Goal: Task Accomplishment & Management: Manage account settings

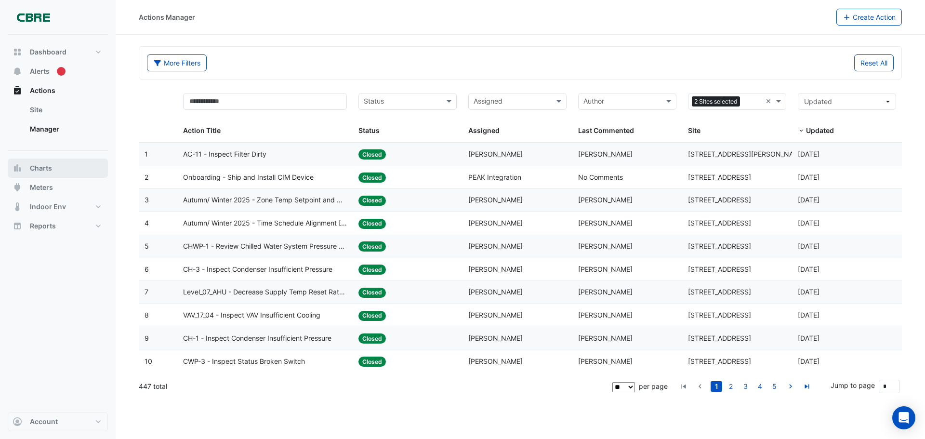
click at [43, 169] on span "Charts" at bounding box center [41, 168] width 22 height 10
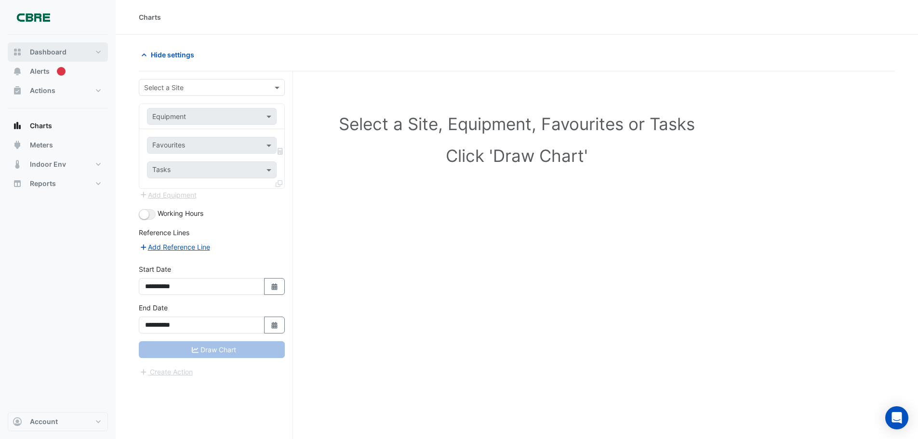
click at [53, 49] on span "Dashboard" at bounding box center [48, 52] width 37 height 10
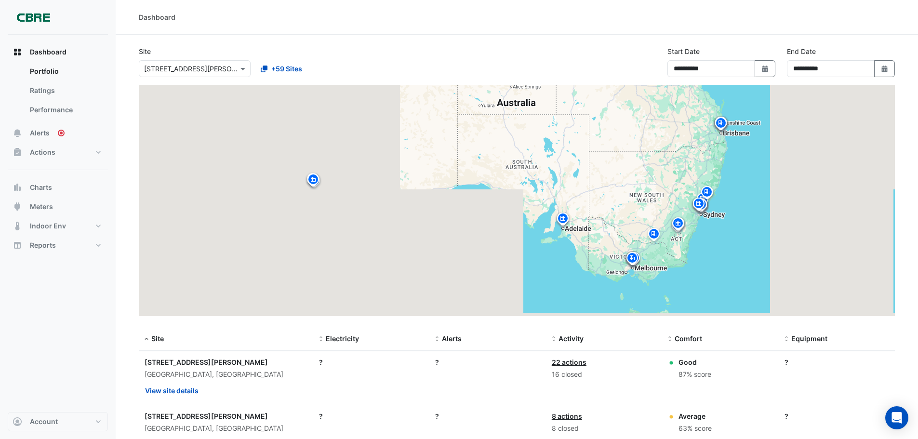
click at [209, 74] on div "Select a Site × 1 Martin Place" at bounding box center [195, 68] width 112 height 17
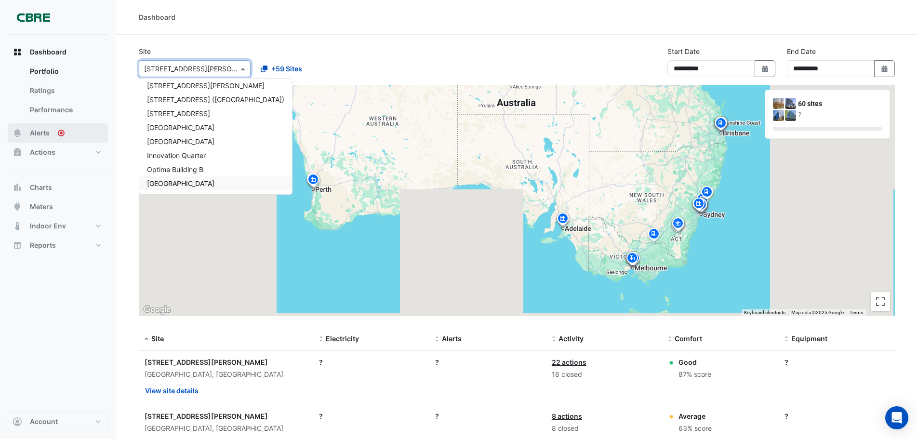
click at [53, 133] on button "Alerts" at bounding box center [58, 132] width 100 height 19
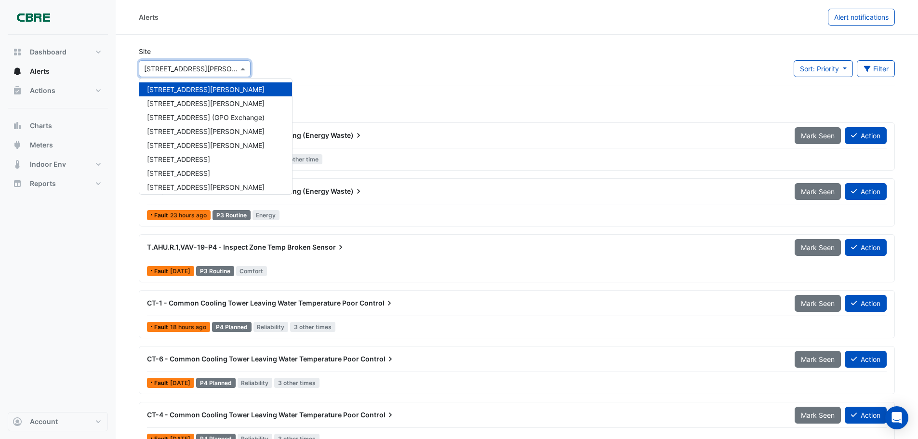
click at [161, 75] on div "Select a Site × 1 Martin Place" at bounding box center [195, 68] width 112 height 17
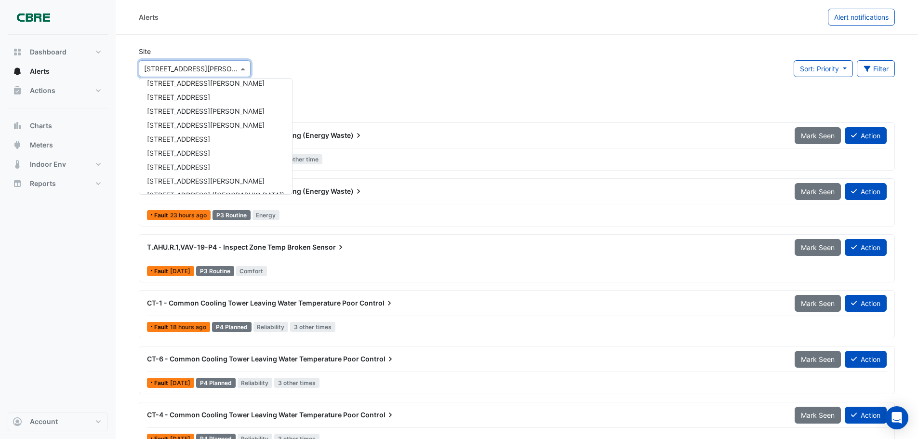
scroll to position [618, 0]
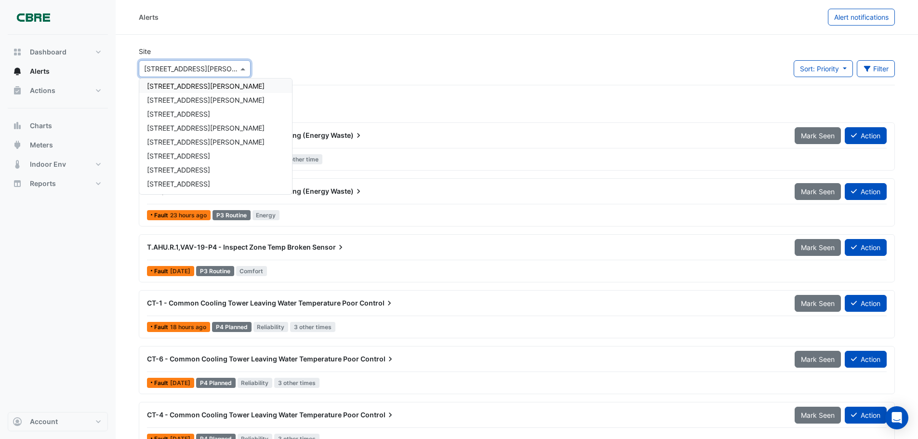
drag, startPoint x: 195, startPoint y: 66, endPoint x: 124, endPoint y: 68, distance: 71.4
click at [124, 68] on section "Site Select a Site × 1 Martin Place 1 Martin Place 1 Shelley Street 10 Franklin…" at bounding box center [517, 354] width 802 height 639
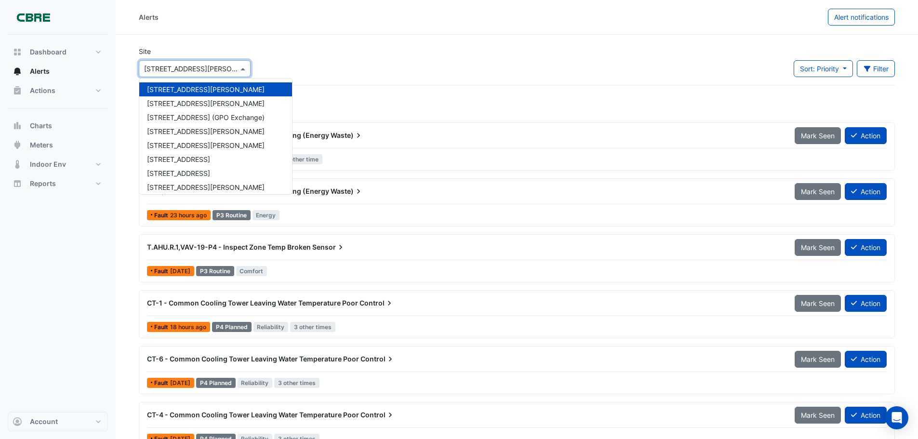
click at [184, 67] on input "text" at bounding box center [185, 69] width 82 height 10
click at [59, 167] on span "Indoor Env" at bounding box center [48, 165] width 36 height 10
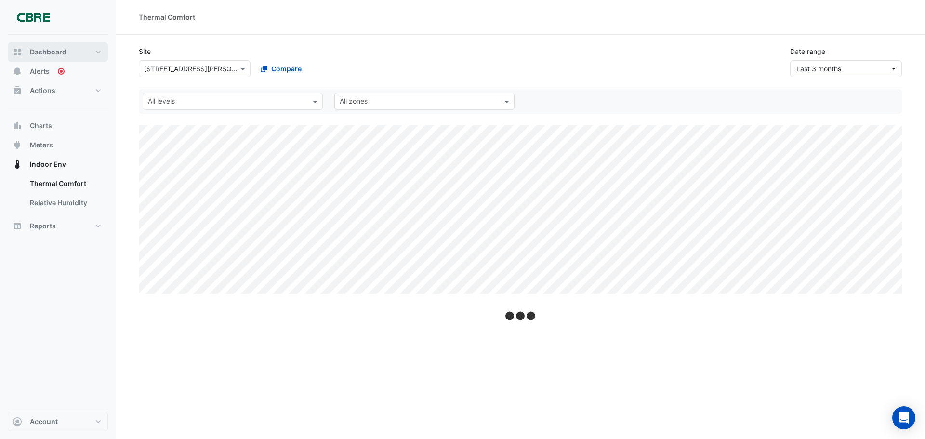
click at [51, 57] on button "Dashboard" at bounding box center [58, 51] width 100 height 19
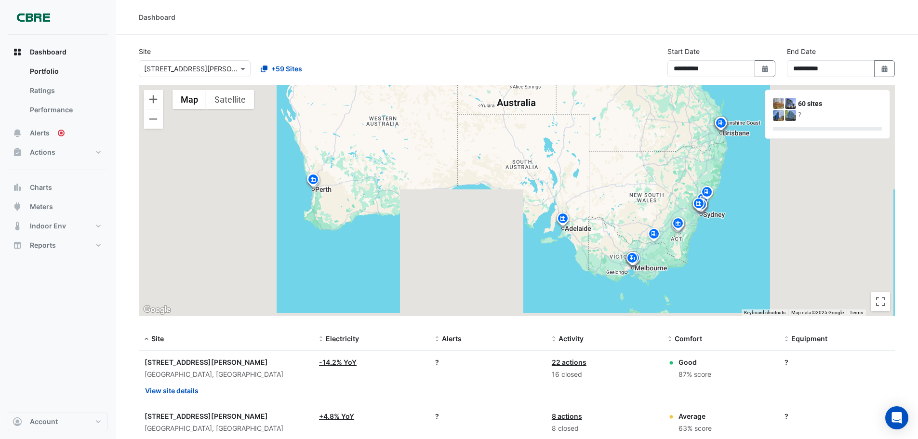
click at [213, 69] on input "text" at bounding box center [185, 69] width 82 height 10
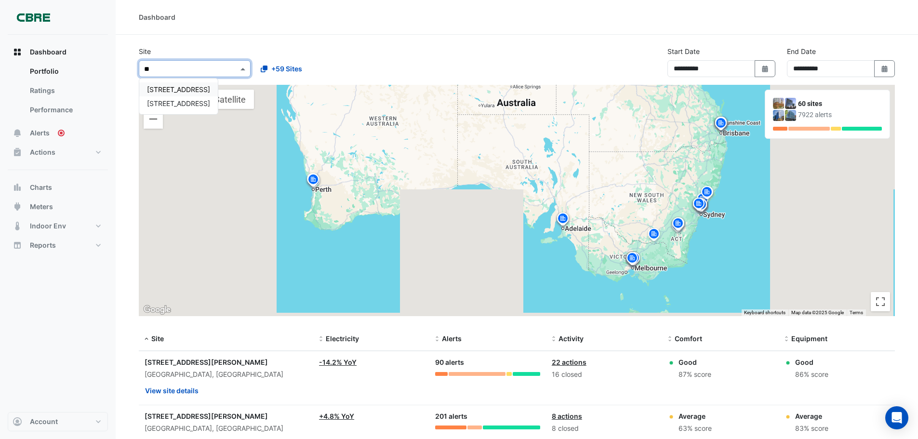
type input "***"
click at [170, 87] on span "[STREET_ADDRESS]" at bounding box center [178, 89] width 63 height 8
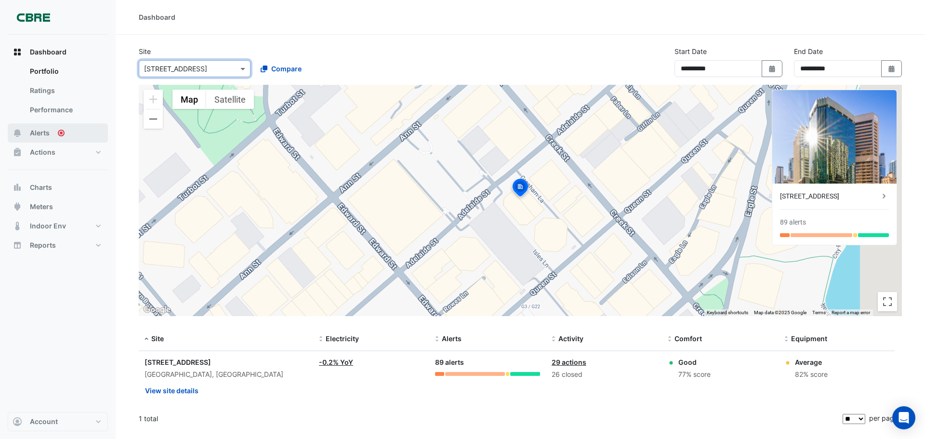
click at [60, 134] on circle "Tooltip anchor" at bounding box center [61, 133] width 6 height 6
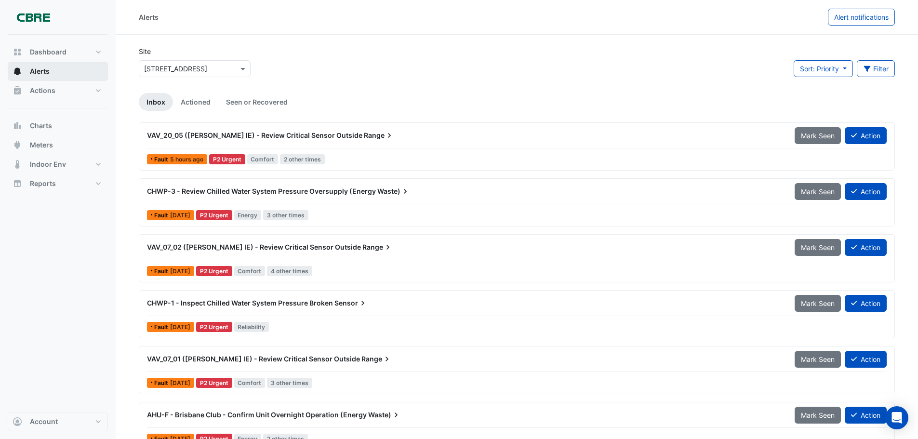
click at [329, 246] on span "VAV_07_02 ([PERSON_NAME] IE) - Review Critical Sensor Outside" at bounding box center [254, 247] width 214 height 8
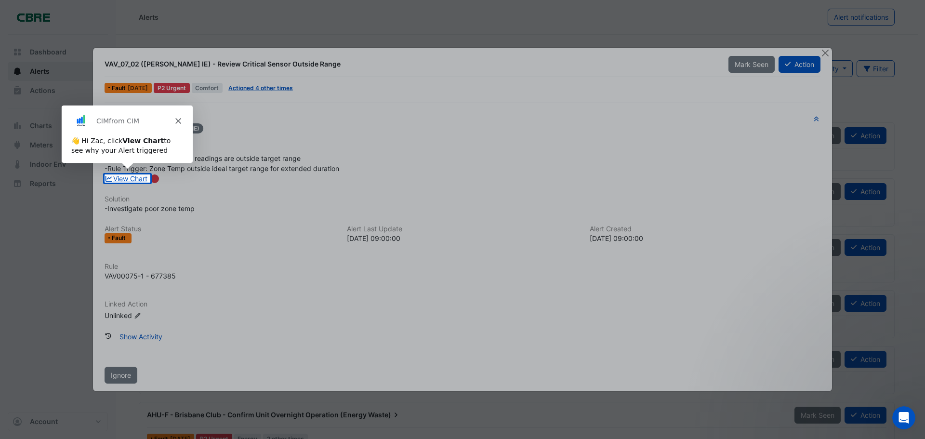
click at [178, 120] on polygon "Close" at bounding box center [178, 121] width 6 height 6
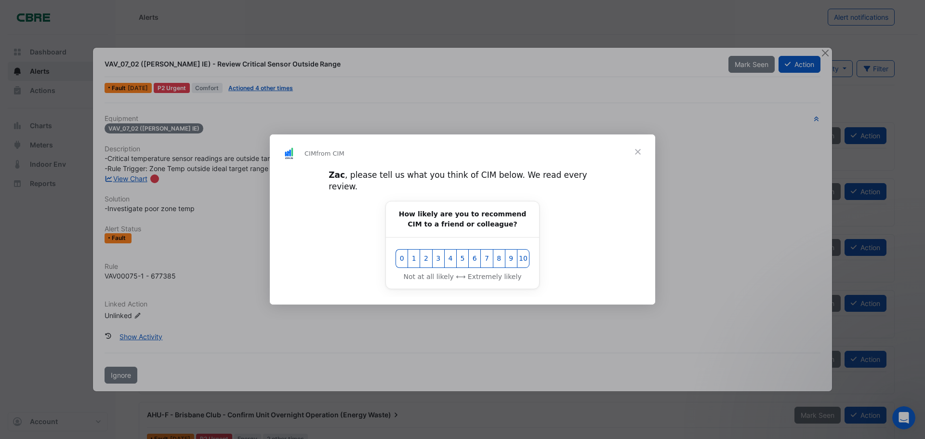
click at [635, 159] on span "Close" at bounding box center [638, 151] width 35 height 35
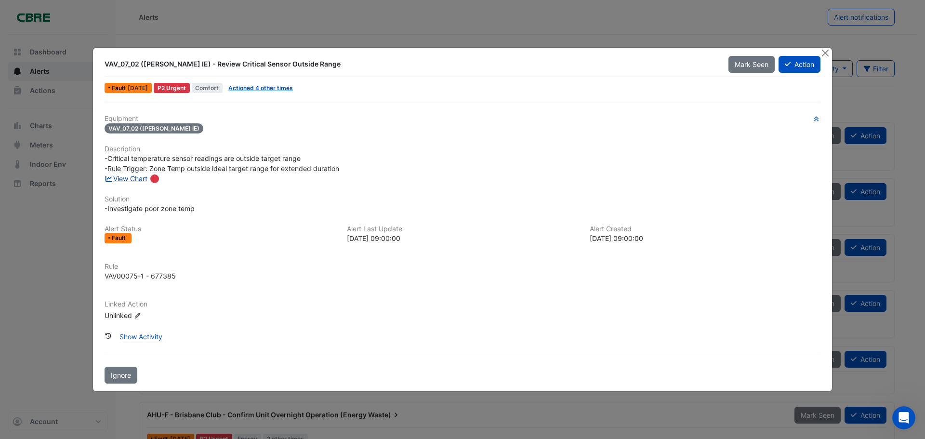
click at [124, 180] on link "View Chart" at bounding box center [126, 178] width 43 height 8
click at [266, 88] on link "Actioned 4 other times" at bounding box center [260, 87] width 65 height 7
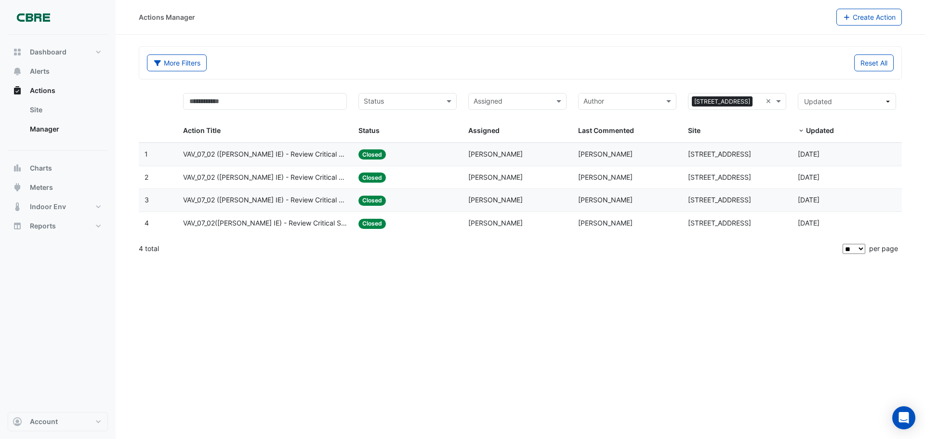
click at [380, 152] on span "Closed" at bounding box center [372, 154] width 27 height 10
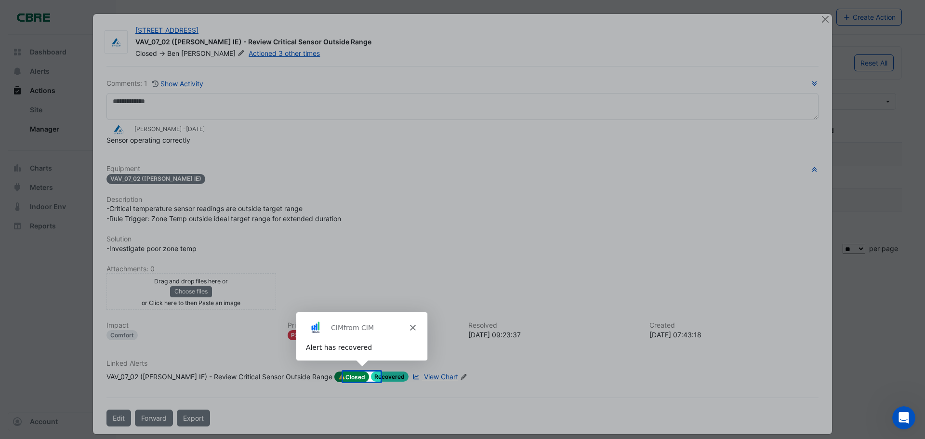
click at [413, 322] on div "CIM from CIM" at bounding box center [360, 326] width 131 height 31
click at [409, 326] on icon "Close" at bounding box center [412, 327] width 6 height 6
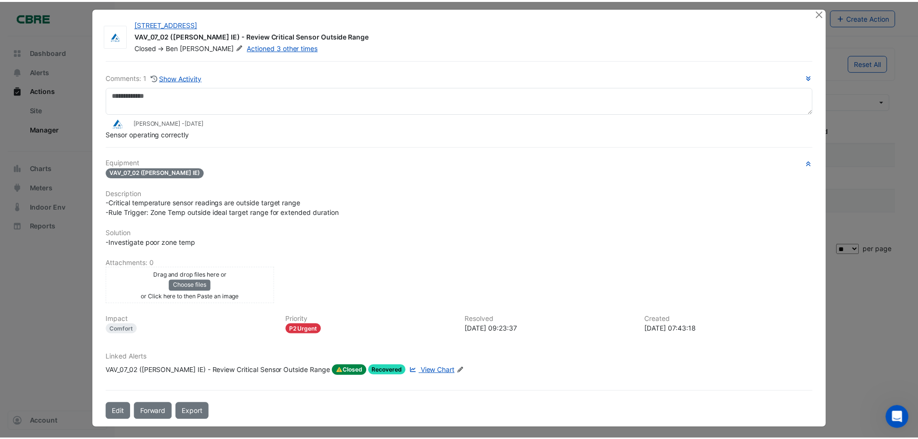
scroll to position [9, 0]
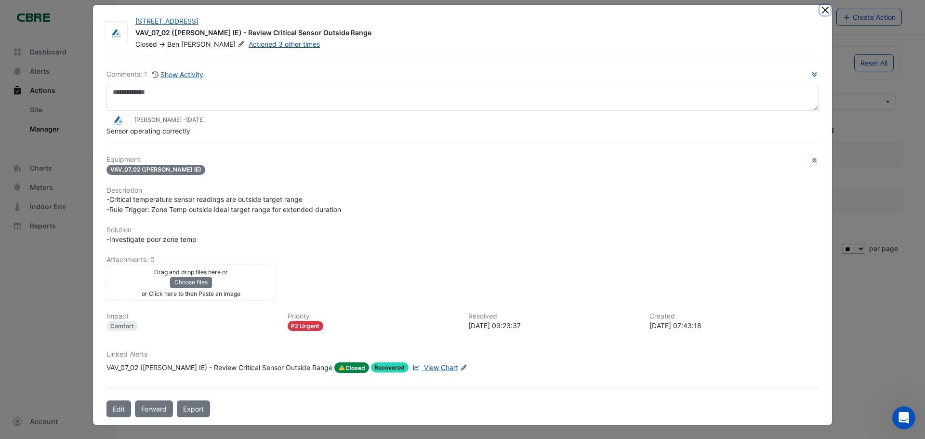
click at [820, 10] on button "Close" at bounding box center [825, 10] width 10 height 10
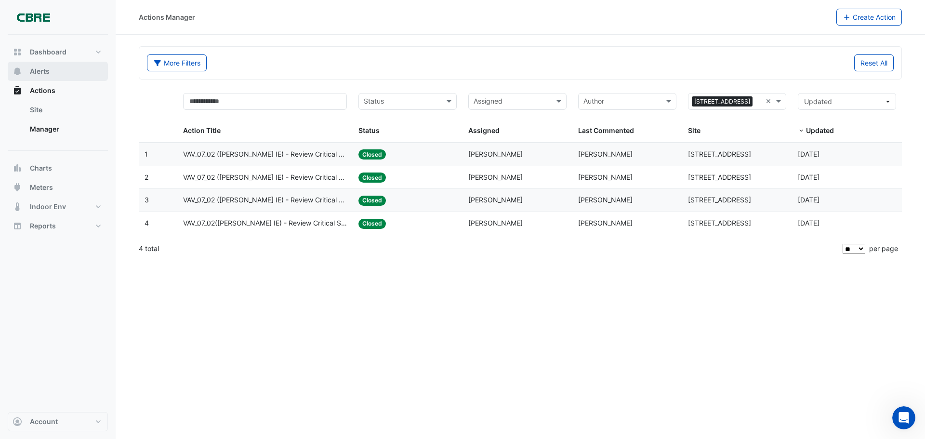
click at [53, 74] on button "Alerts" at bounding box center [58, 71] width 100 height 19
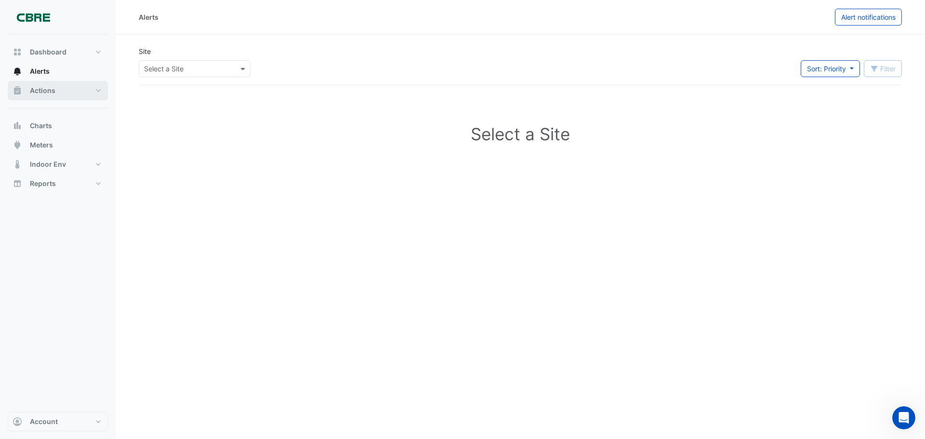
click at [60, 92] on button "Actions" at bounding box center [58, 90] width 100 height 19
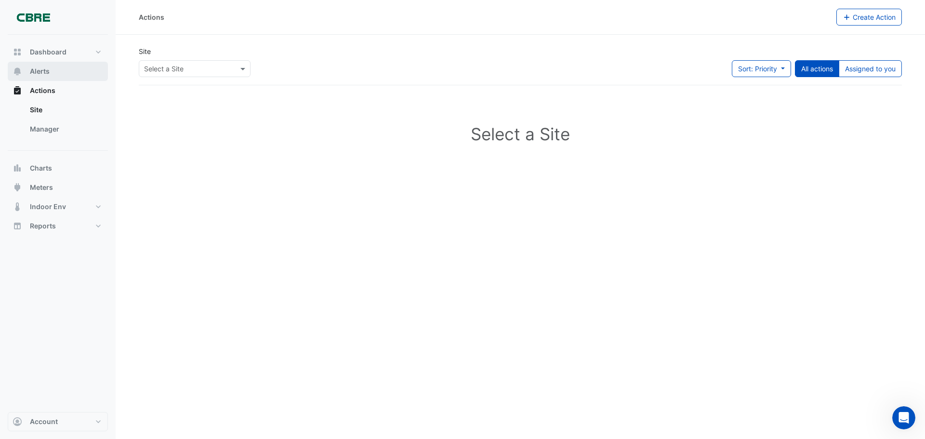
click at [38, 70] on span "Alerts" at bounding box center [40, 72] width 20 height 10
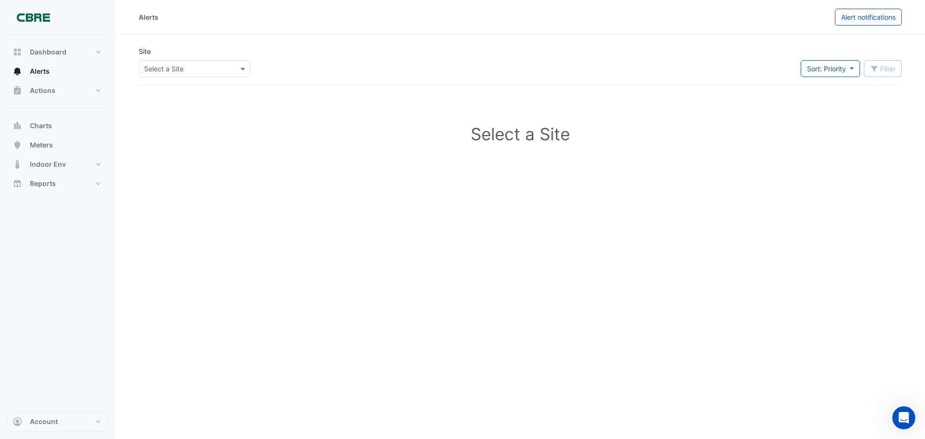
click at [170, 67] on input "text" at bounding box center [185, 69] width 82 height 10
type input "***"
click at [158, 90] on span "[STREET_ADDRESS]" at bounding box center [178, 89] width 63 height 8
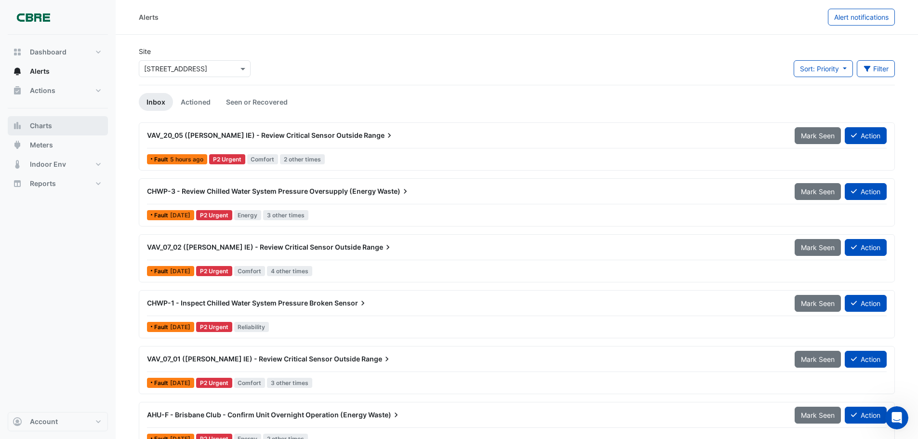
click at [63, 129] on button "Charts" at bounding box center [58, 125] width 100 height 19
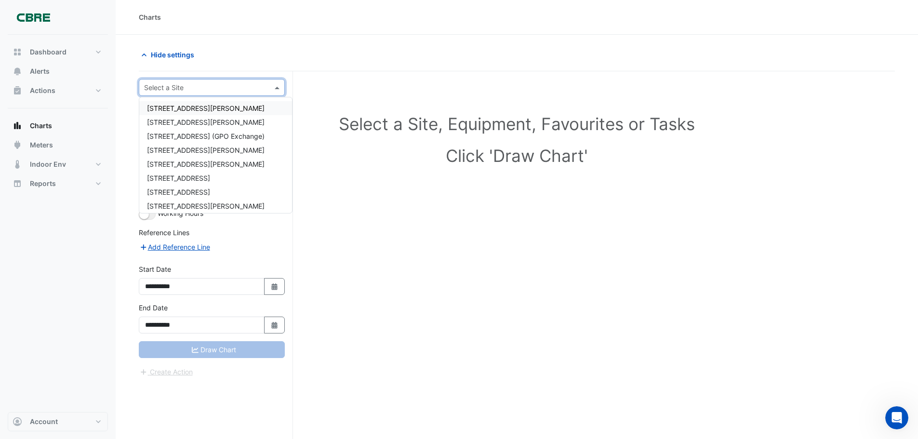
click at [210, 89] on input "text" at bounding box center [202, 88] width 116 height 10
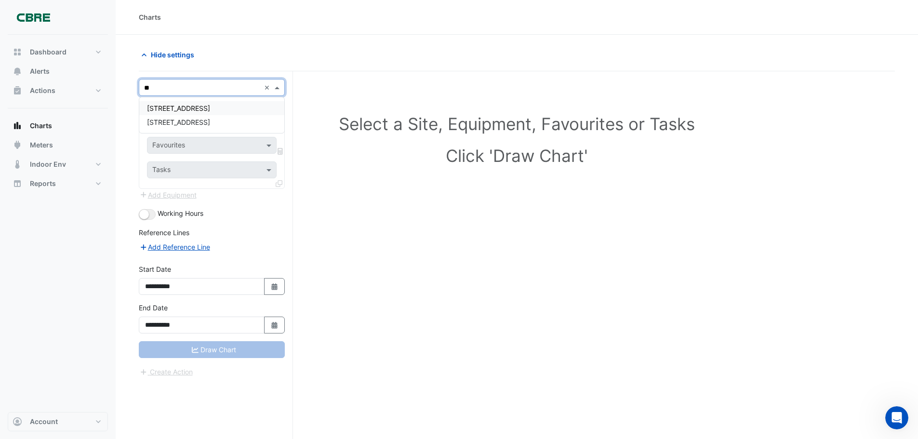
type input "***"
click at [204, 110] on span "[STREET_ADDRESS]" at bounding box center [178, 108] width 63 height 8
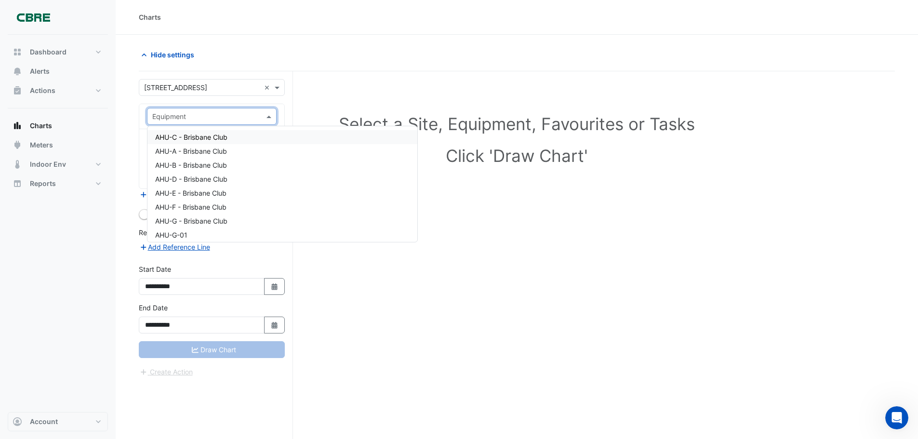
click at [193, 109] on div "Equipment" at bounding box center [212, 116] width 130 height 17
click at [179, 102] on form "**********" at bounding box center [212, 228] width 146 height 298
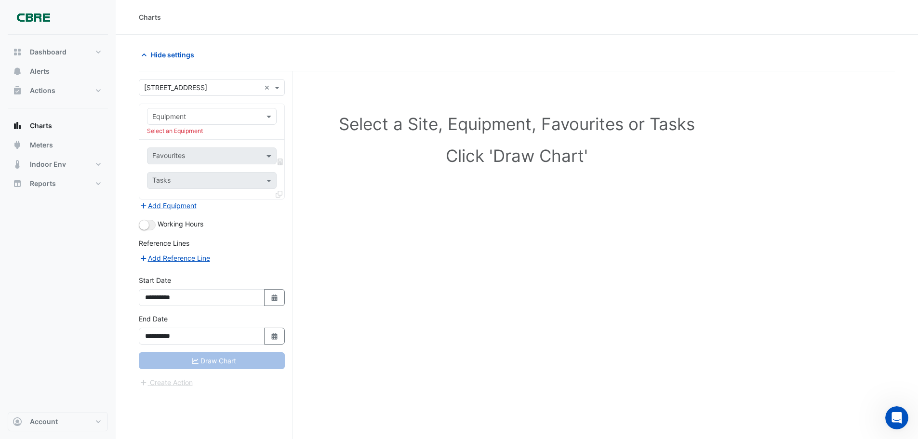
click at [212, 114] on input "text" at bounding box center [202, 117] width 100 height 10
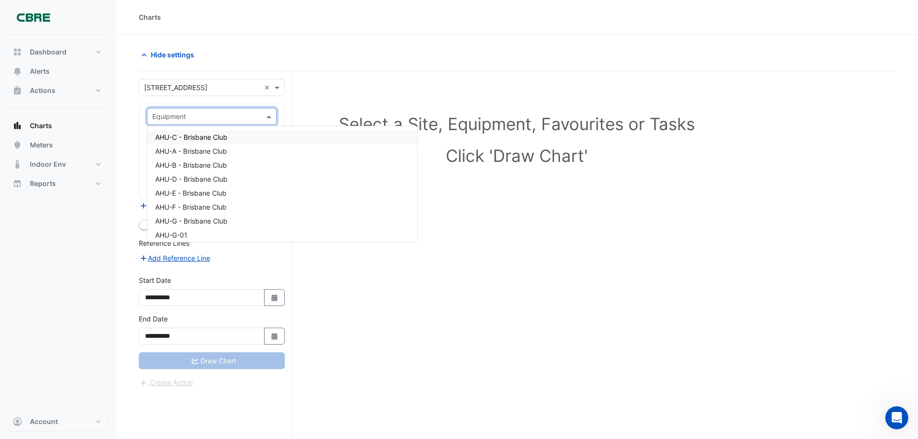
click at [208, 144] on div "AHU-C - Brisbane Club" at bounding box center [282, 137] width 270 height 14
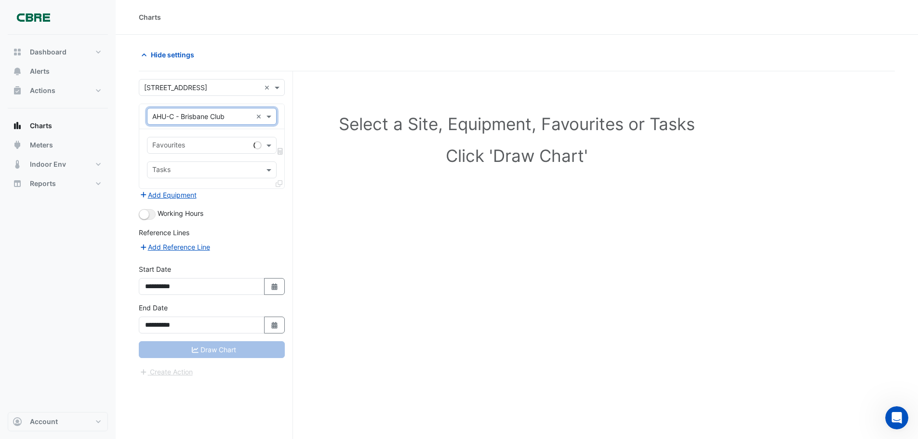
click at [204, 117] on input "text" at bounding box center [202, 117] width 100 height 10
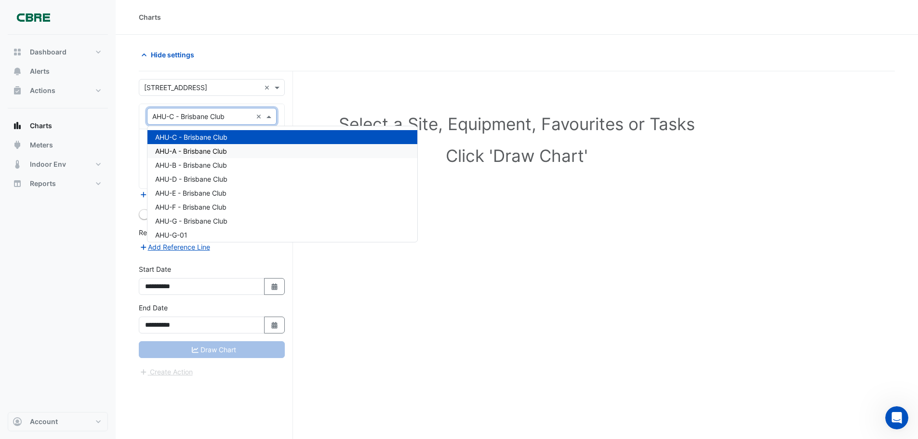
click at [204, 151] on span "AHU-A - Brisbane Club" at bounding box center [191, 151] width 72 height 8
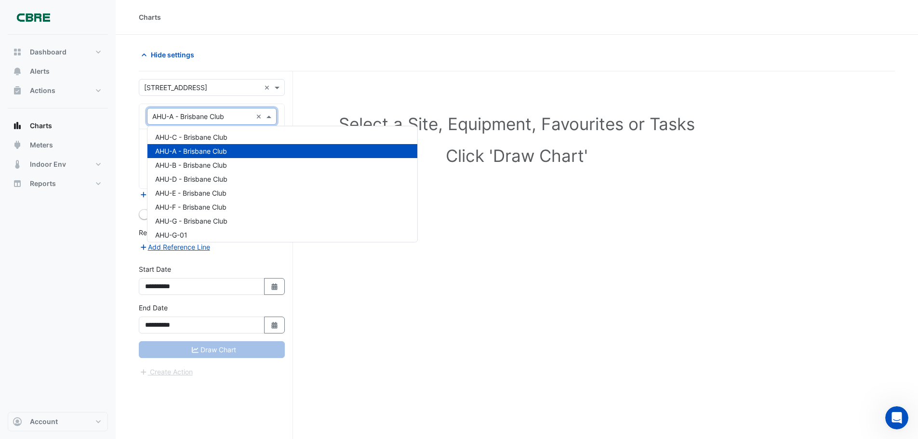
click at [200, 117] on input "text" at bounding box center [202, 117] width 100 height 10
click at [215, 133] on div "AHU-C - Brisbane Club" at bounding box center [282, 137] width 270 height 14
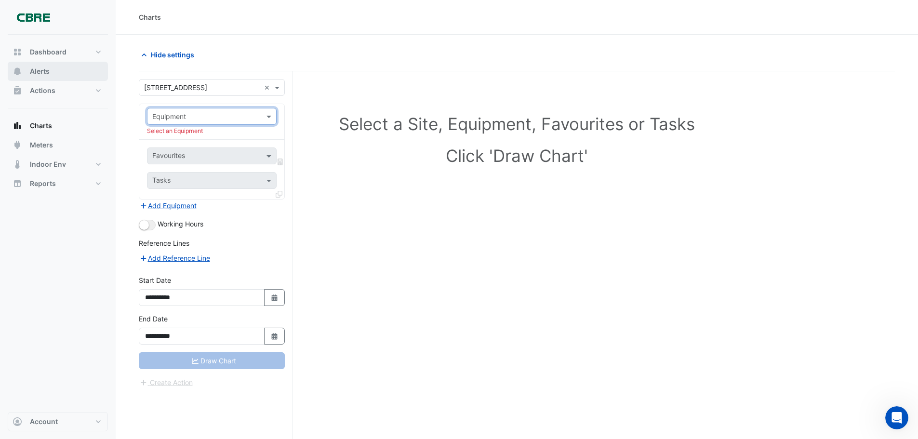
click at [48, 72] on span "Alerts" at bounding box center [40, 72] width 20 height 10
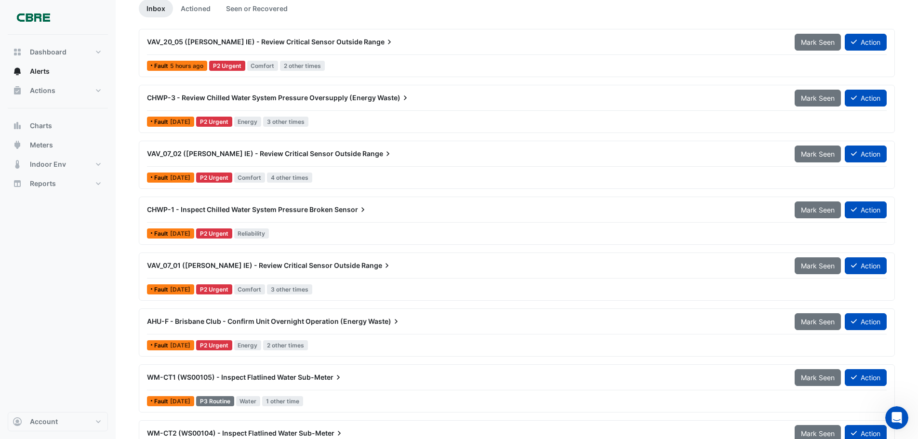
scroll to position [90, 0]
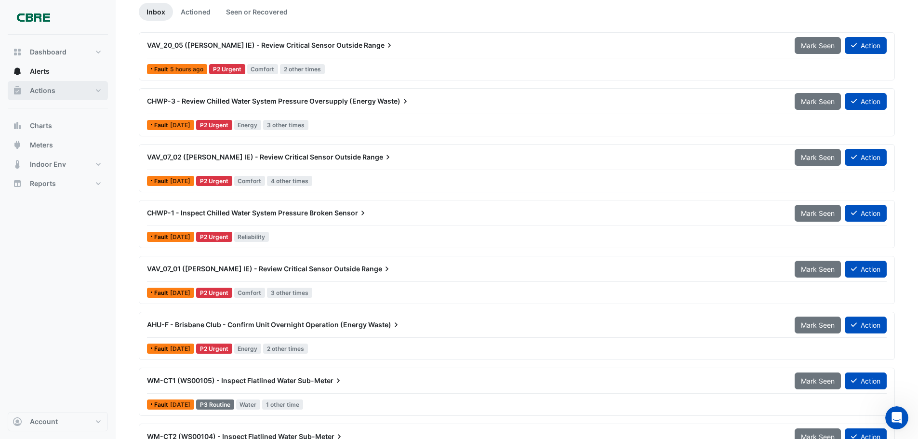
click at [97, 94] on button "Actions" at bounding box center [58, 90] width 100 height 19
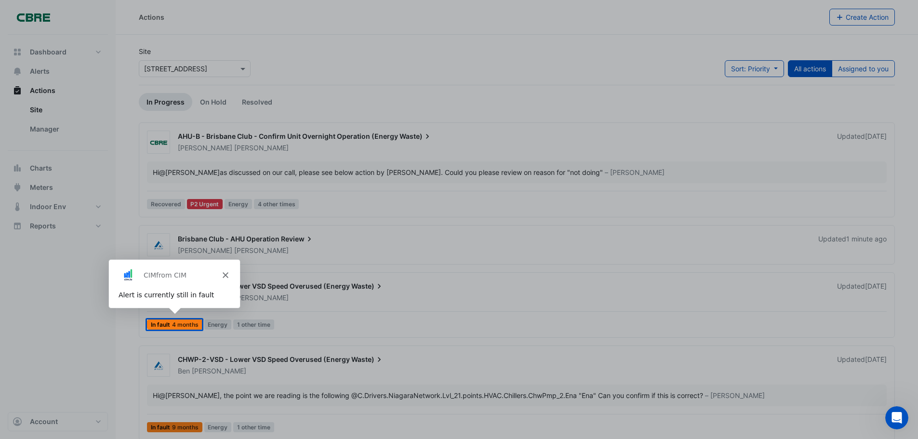
click at [226, 273] on icon "Close" at bounding box center [225, 275] width 6 height 6
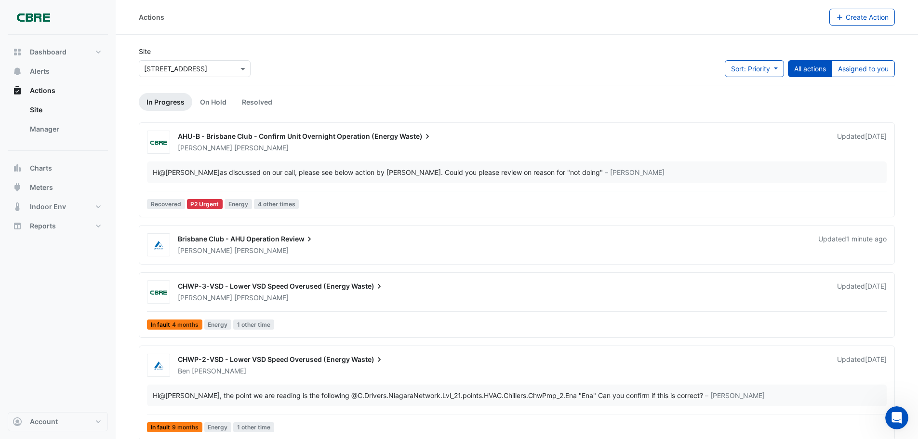
click at [281, 168] on div "Hi @[PERSON_NAME] as discussed on our call, please see below action by [PERSON_…" at bounding box center [378, 172] width 450 height 10
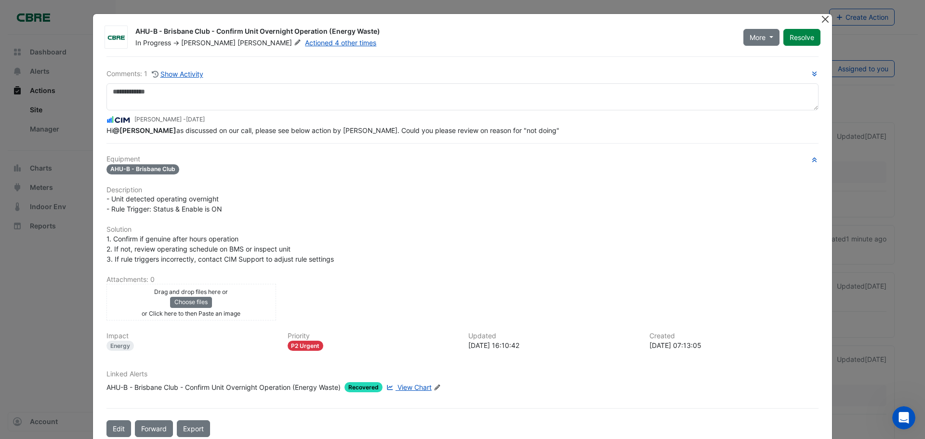
click at [824, 21] on button "Close" at bounding box center [825, 19] width 10 height 10
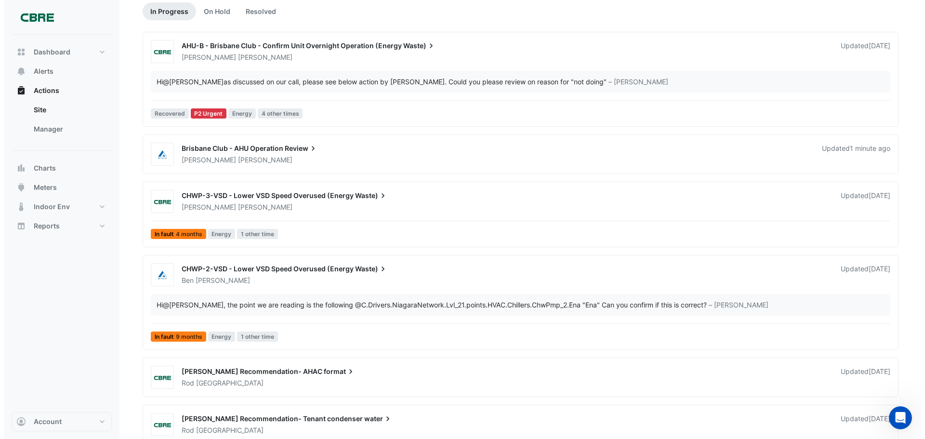
scroll to position [96, 0]
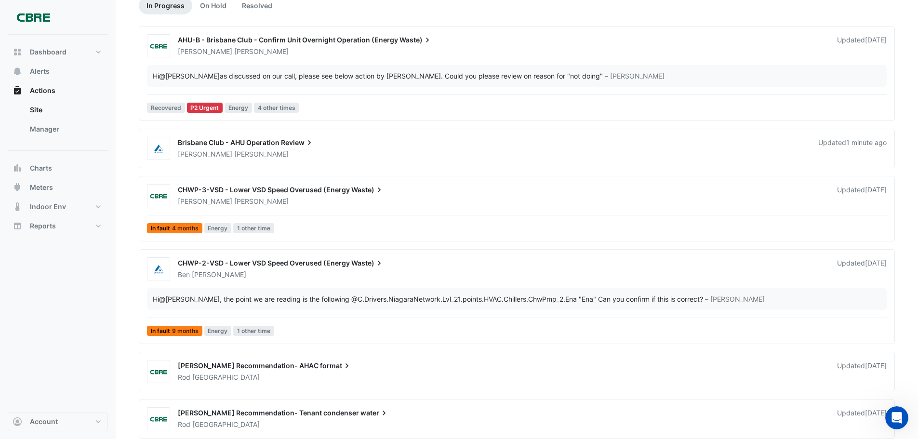
click at [282, 191] on span "CHWP-3-VSD - Lower VSD Speed Overused (Energy" at bounding box center [264, 190] width 172 height 8
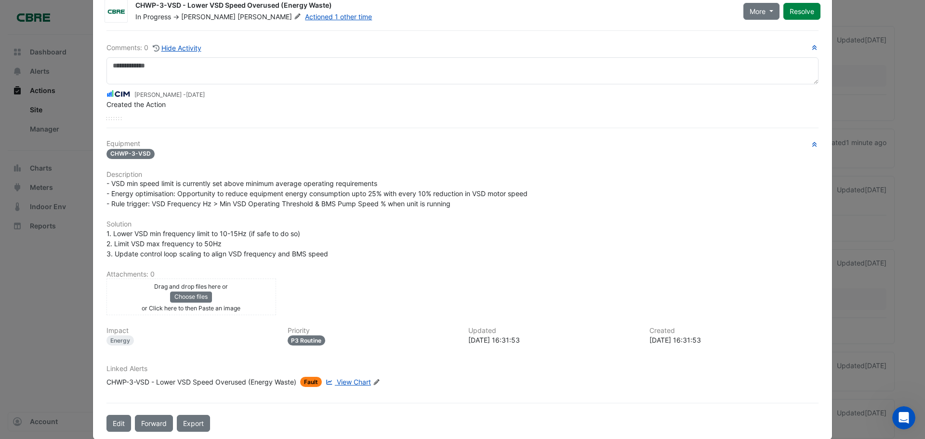
scroll to position [40, 0]
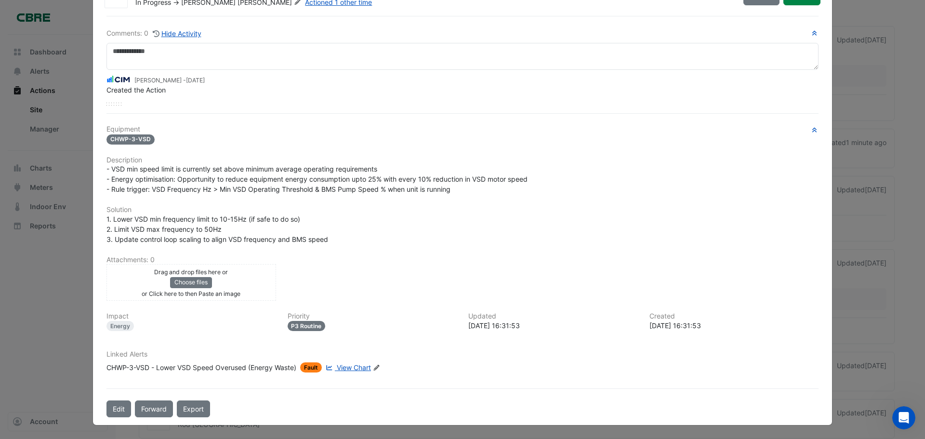
click at [312, 365] on span "Fault" at bounding box center [311, 367] width 22 height 10
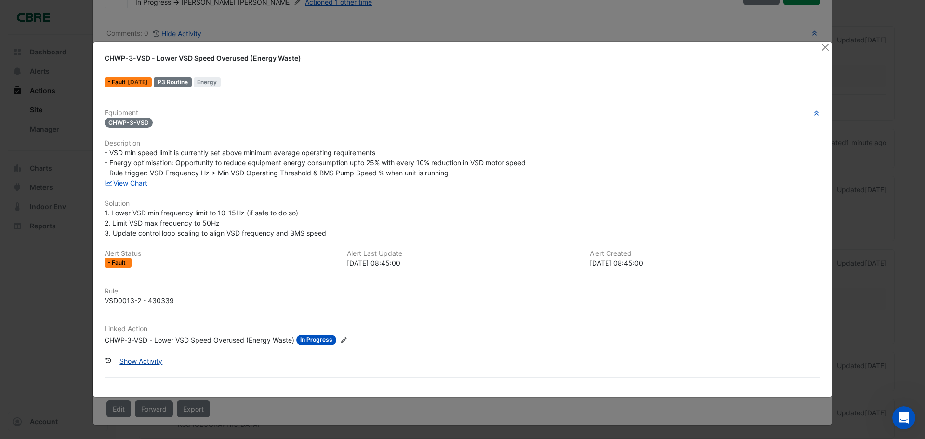
click at [152, 362] on button "Show Activity" at bounding box center [140, 361] width 55 height 17
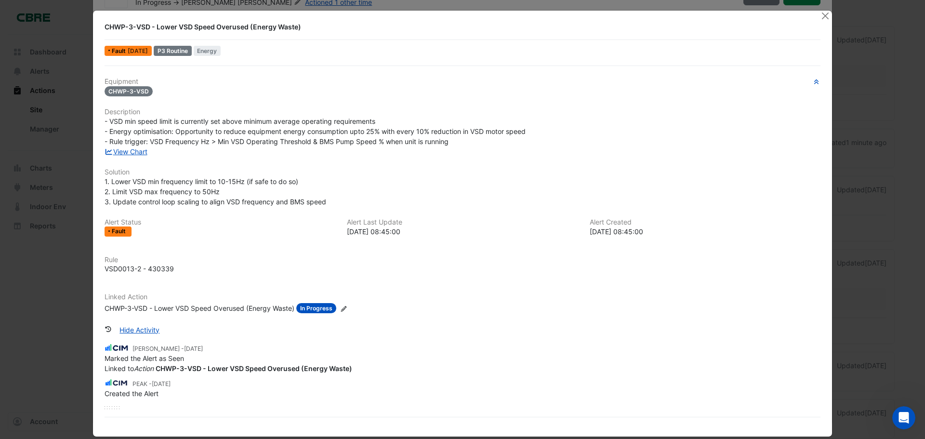
scroll to position [0, 0]
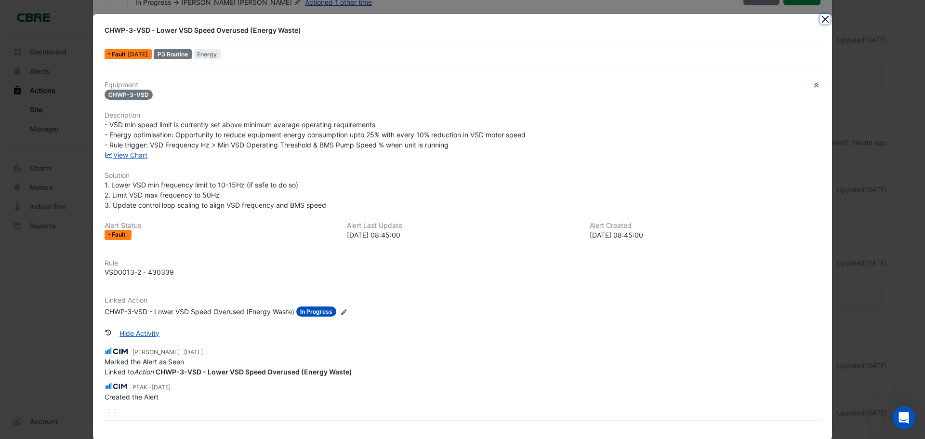
click at [821, 19] on button "Close" at bounding box center [825, 19] width 10 height 10
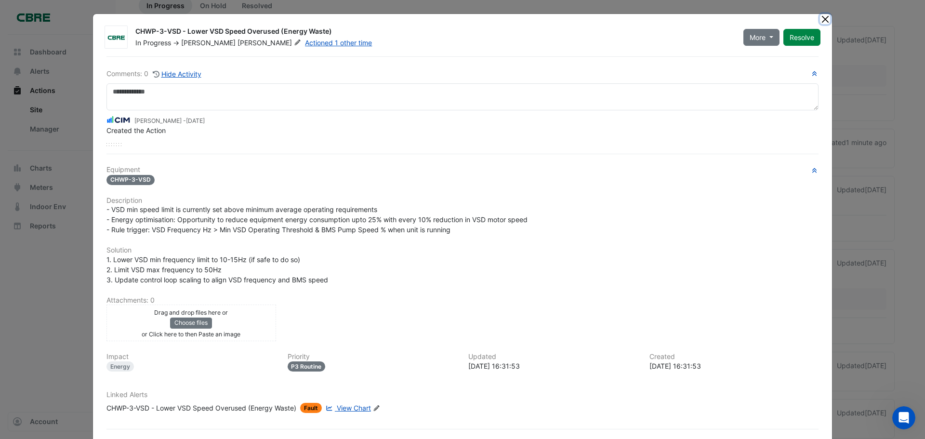
click at [821, 16] on button "Close" at bounding box center [825, 19] width 10 height 10
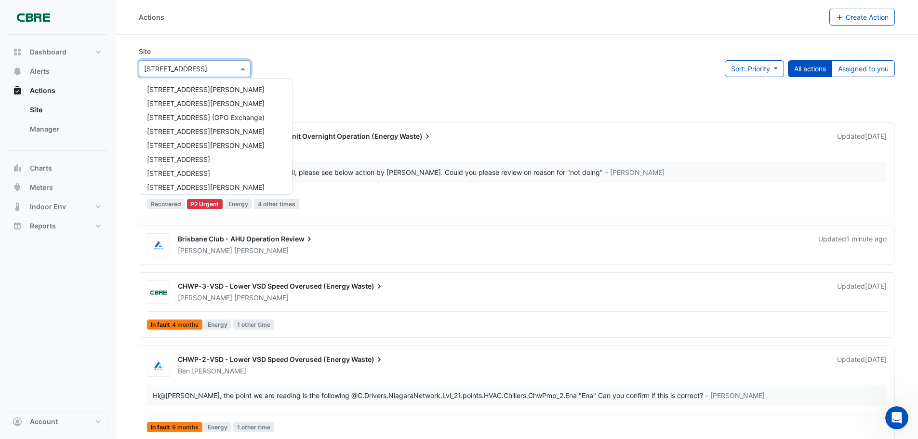
click at [182, 70] on input "text" at bounding box center [185, 69] width 82 height 10
drag, startPoint x: 206, startPoint y: 67, endPoint x: 115, endPoint y: 67, distance: 91.1
click at [115, 67] on div "Actions Create Action Site Select a Site × [STREET_ADDRESS] [GEOGRAPHIC_DATA][P…" at bounding box center [459, 291] width 918 height 582
click at [181, 69] on input "text" at bounding box center [185, 69] width 82 height 10
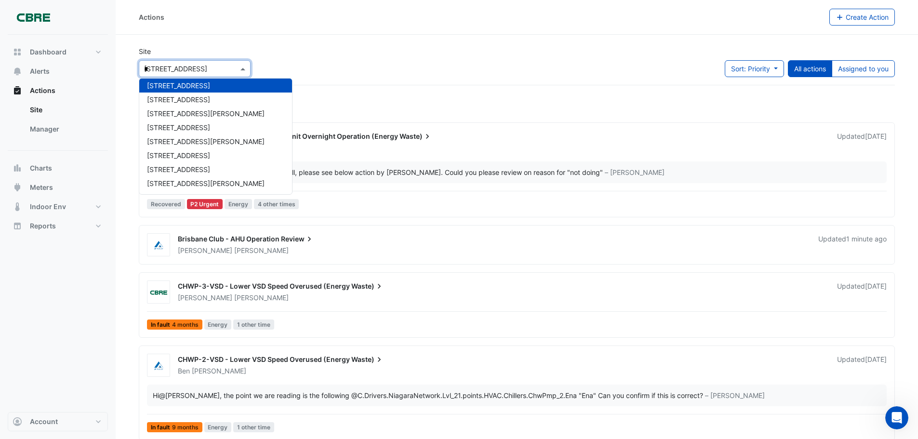
scroll to position [4, 0]
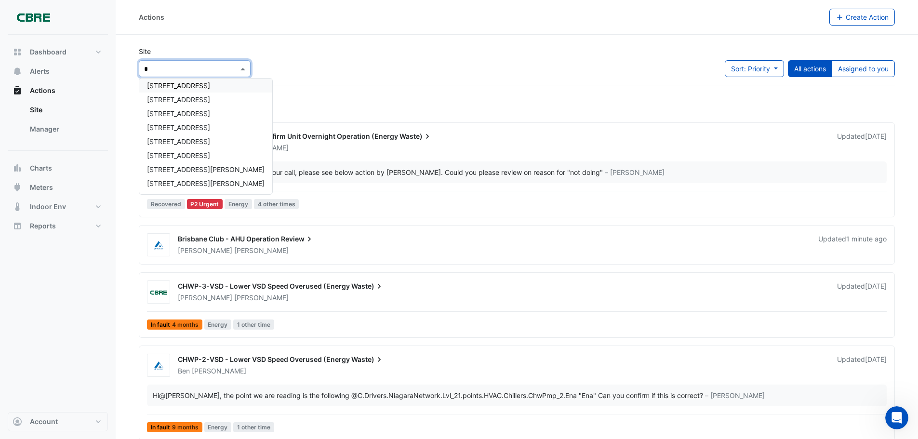
type input "**"
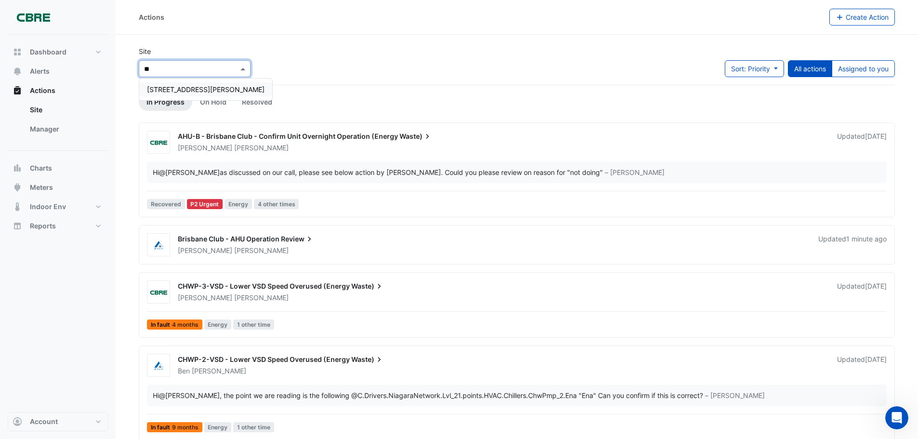
scroll to position [0, 0]
click at [169, 89] on span "[STREET_ADDRESS][PERSON_NAME]" at bounding box center [206, 89] width 118 height 8
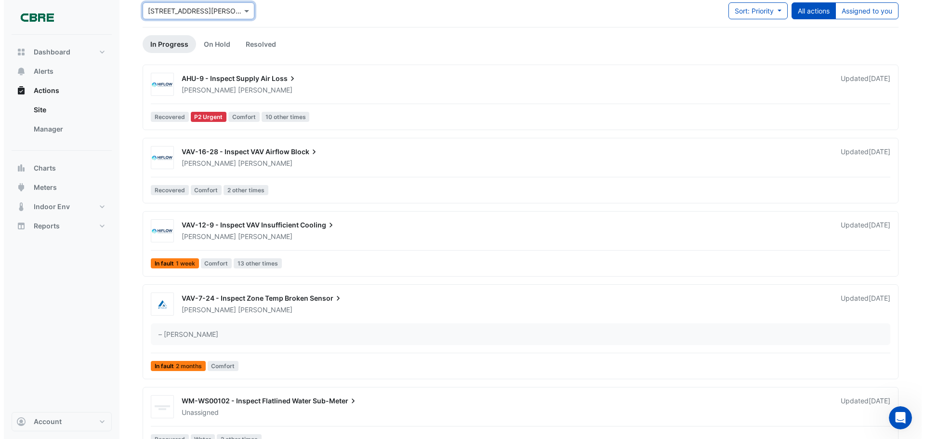
scroll to position [48, 0]
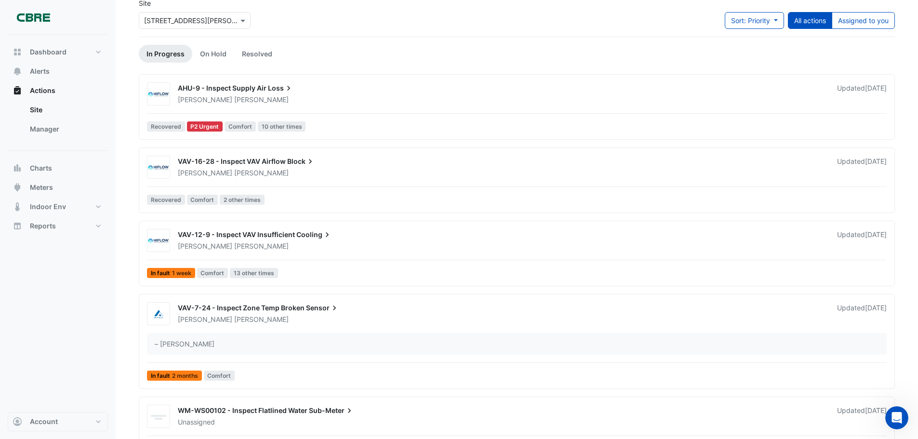
click at [235, 87] on span "AHU-9 - Inspect Supply Air" at bounding box center [222, 88] width 89 height 8
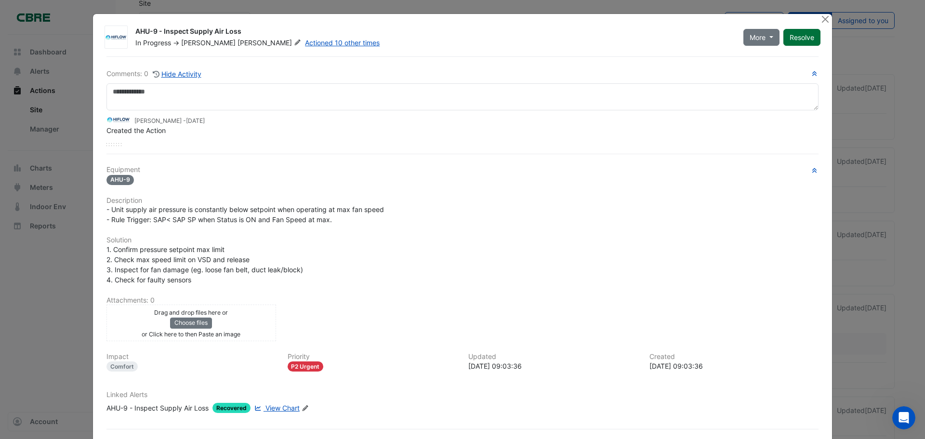
click at [807, 40] on button "Resolve" at bounding box center [802, 37] width 37 height 17
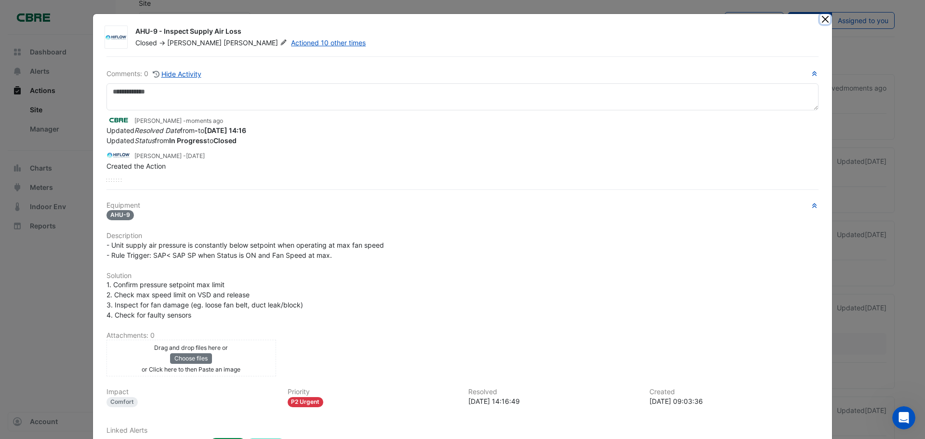
click at [822, 19] on button "Close" at bounding box center [825, 19] width 10 height 10
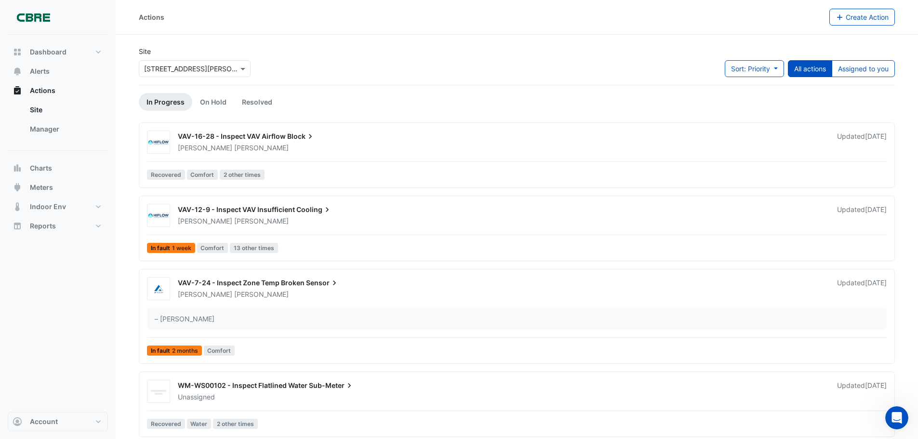
click at [295, 136] on span "Block" at bounding box center [301, 137] width 28 height 10
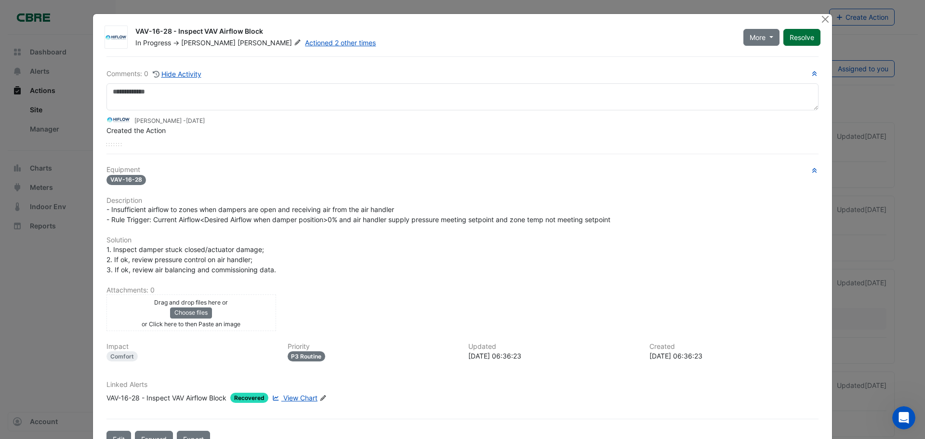
click at [802, 41] on button "Resolve" at bounding box center [802, 37] width 37 height 17
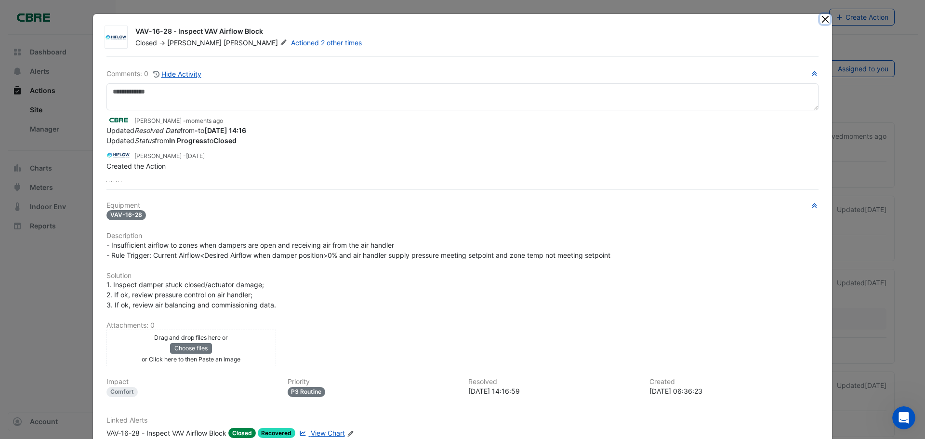
click at [820, 21] on button "Close" at bounding box center [825, 19] width 10 height 10
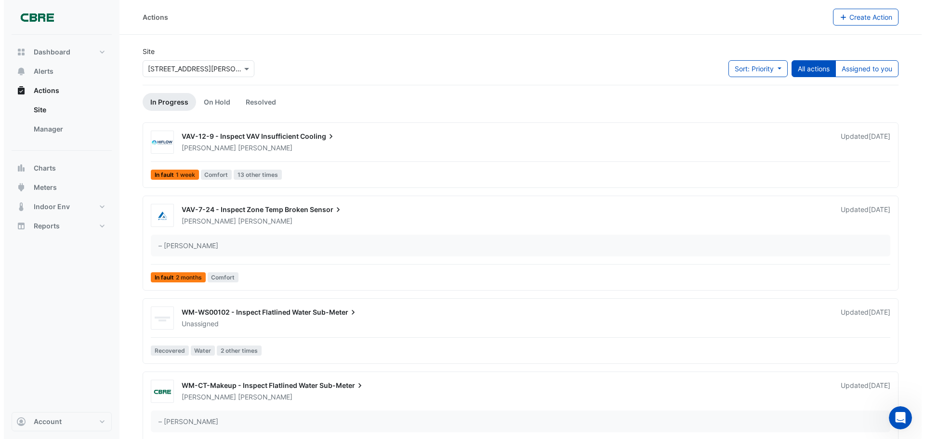
scroll to position [82, 0]
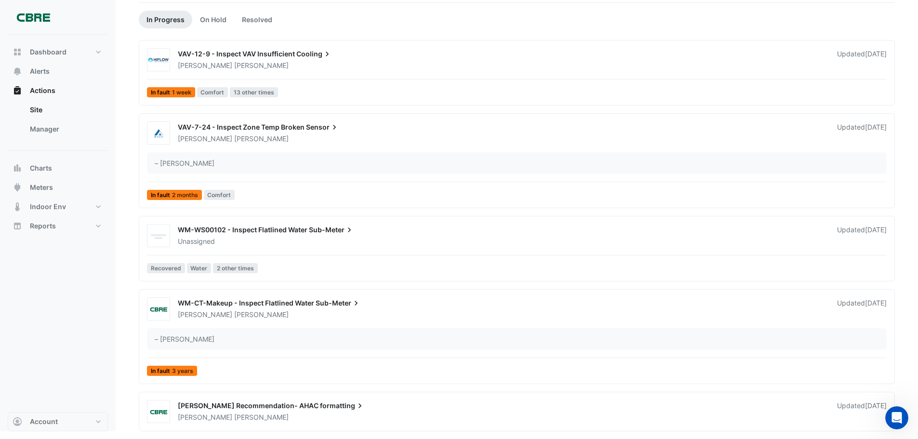
click at [282, 231] on span "WM-WS00102 - Inspect Flatlined Water" at bounding box center [243, 230] width 130 height 8
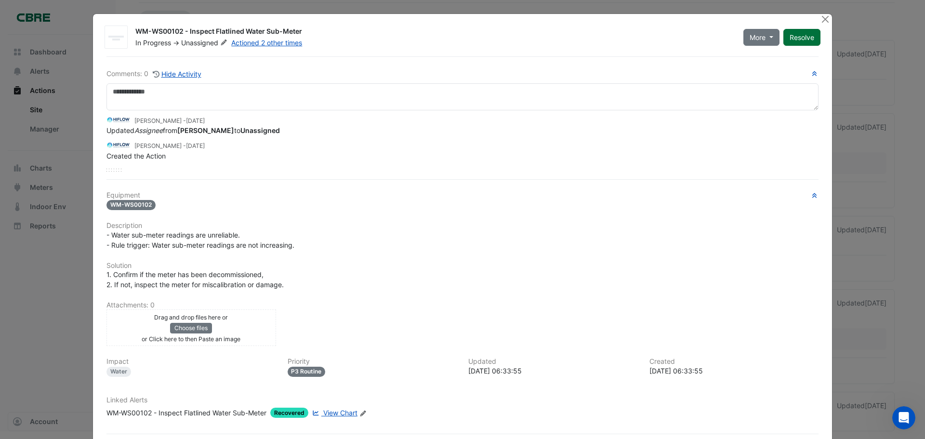
click at [791, 38] on button "Resolve" at bounding box center [802, 37] width 37 height 17
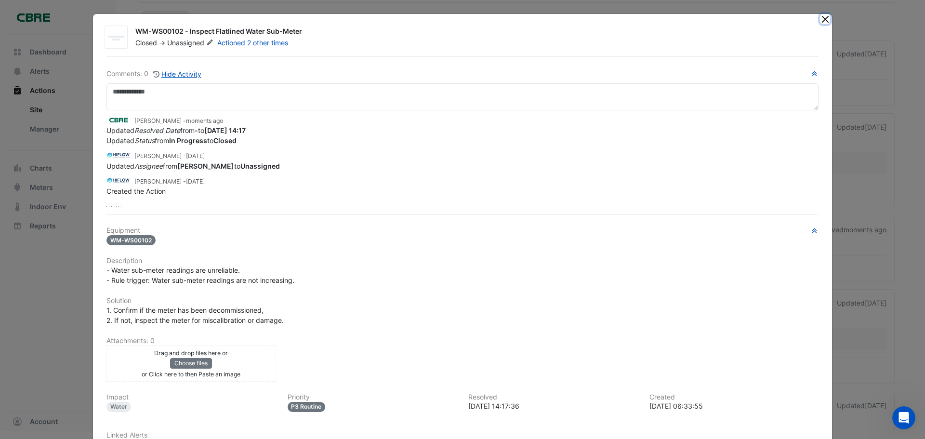
click at [821, 18] on button "Close" at bounding box center [825, 19] width 10 height 10
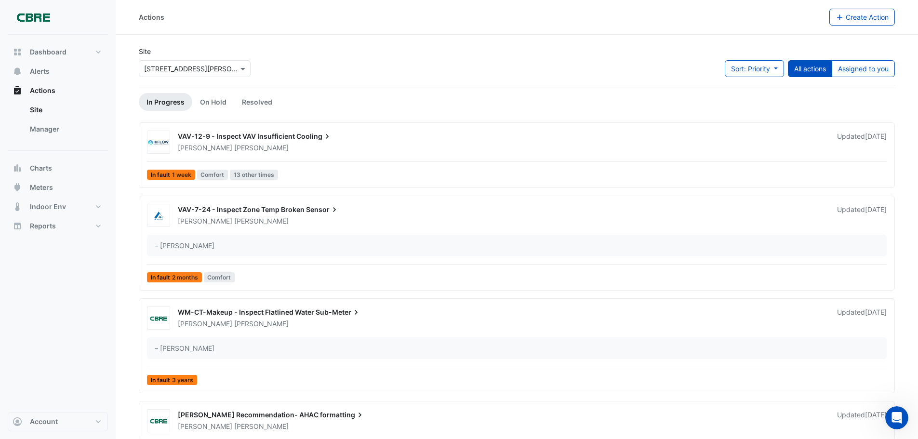
click at [289, 133] on span "VAV-12-9 - Inspect VAV Insufficient" at bounding box center [236, 136] width 117 height 8
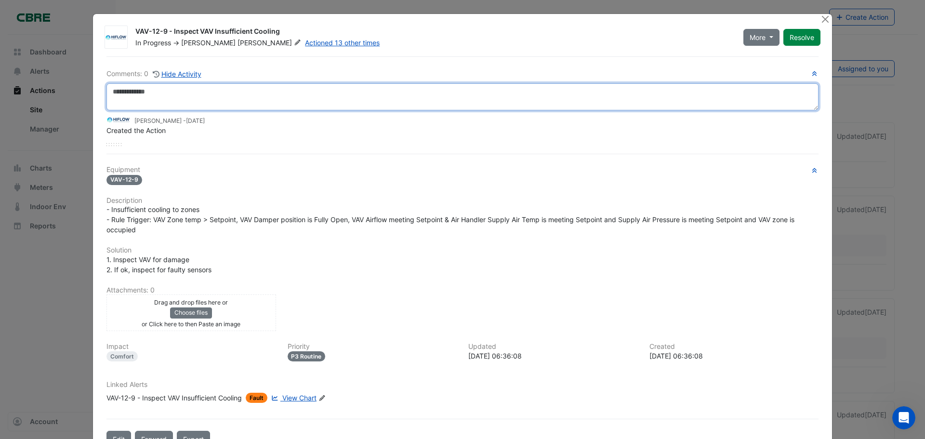
click at [158, 94] on textarea at bounding box center [463, 96] width 712 height 27
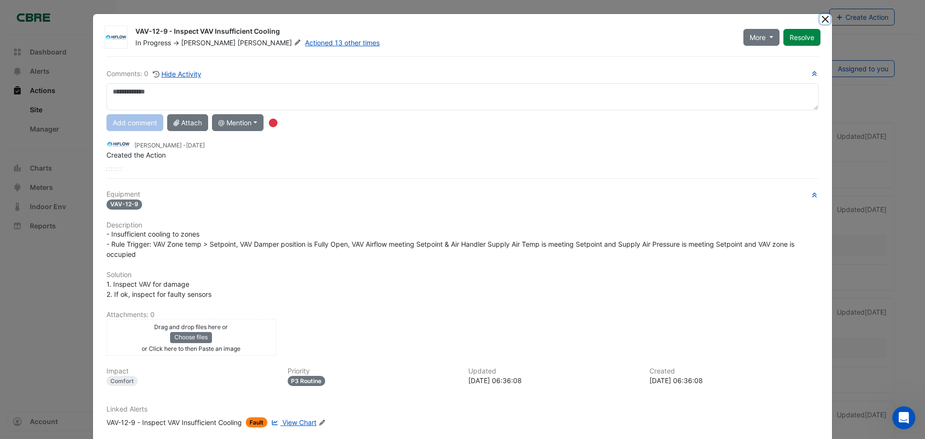
click at [825, 18] on button "Close" at bounding box center [825, 19] width 10 height 10
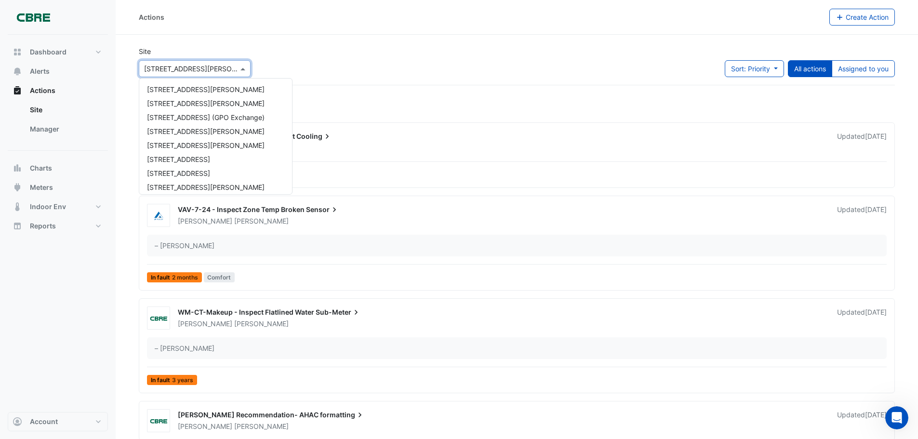
click at [204, 72] on input "text" at bounding box center [185, 69] width 82 height 10
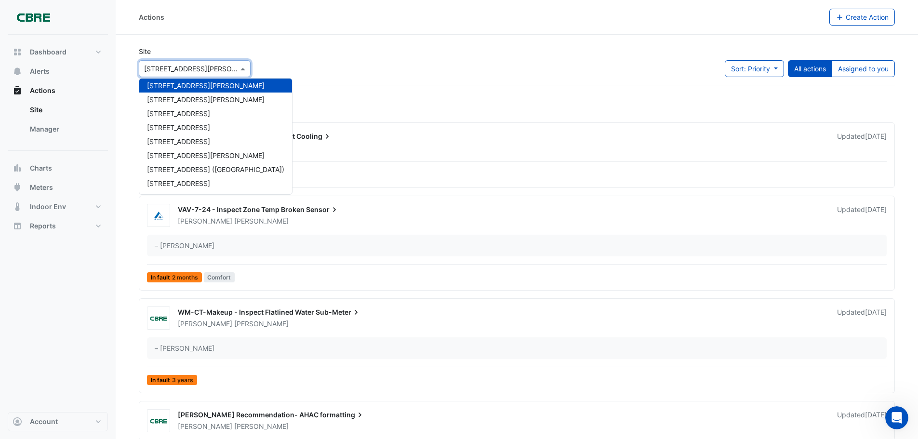
click at [203, 71] on input "text" at bounding box center [185, 69] width 82 height 10
click at [334, 68] on div "Site Select a Site × [GEOGRAPHIC_DATA][PERSON_NAME] [GEOGRAPHIC_DATA][PERSON_NA…" at bounding box center [517, 65] width 768 height 39
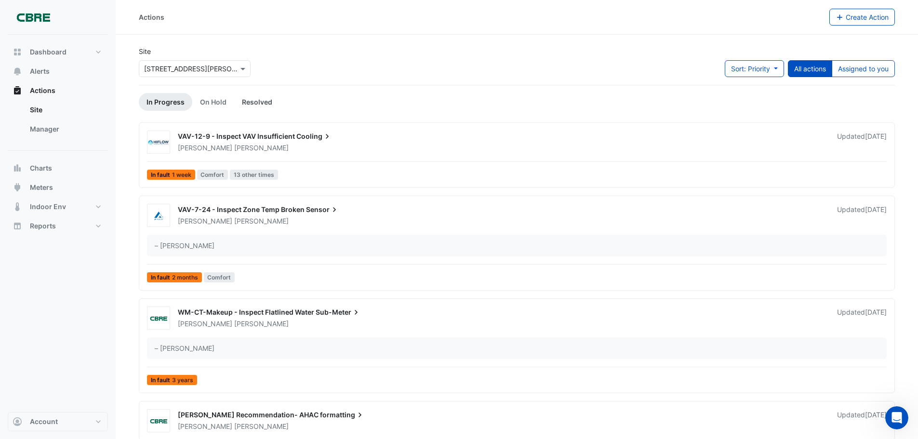
click at [266, 104] on link "Resolved" at bounding box center [257, 102] width 46 height 18
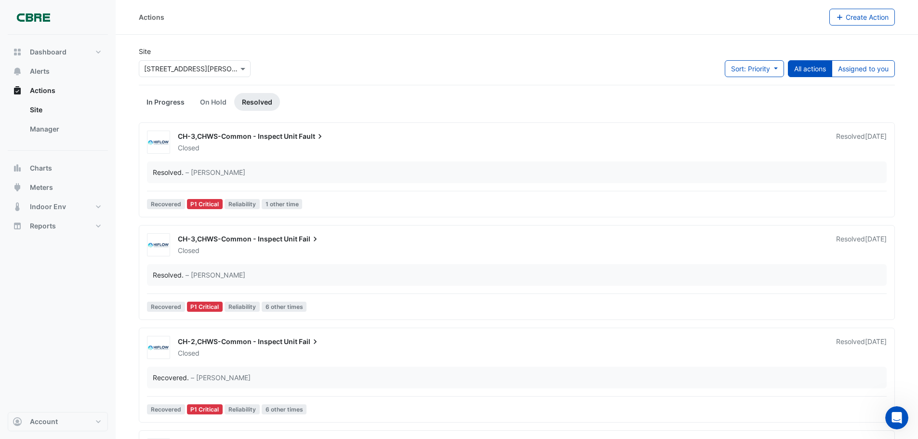
click at [175, 98] on link "In Progress" at bounding box center [165, 102] width 53 height 18
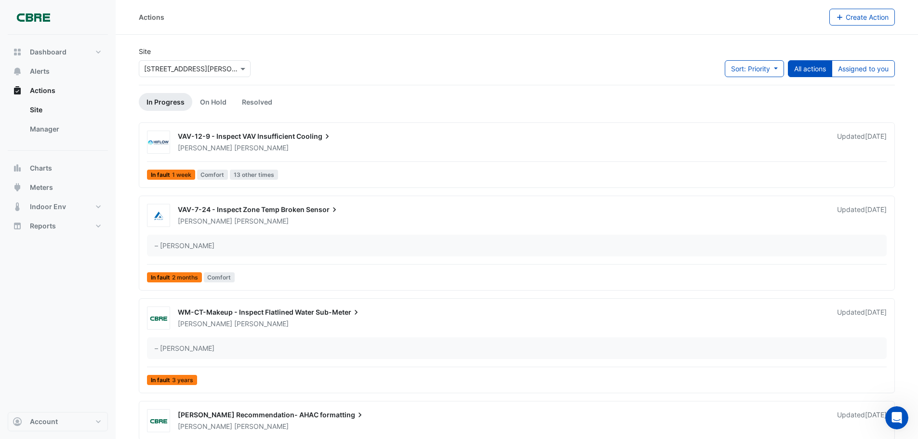
click at [256, 211] on span "VAV-7-24 - Inspect Zone Temp Broken" at bounding box center [241, 209] width 127 height 8
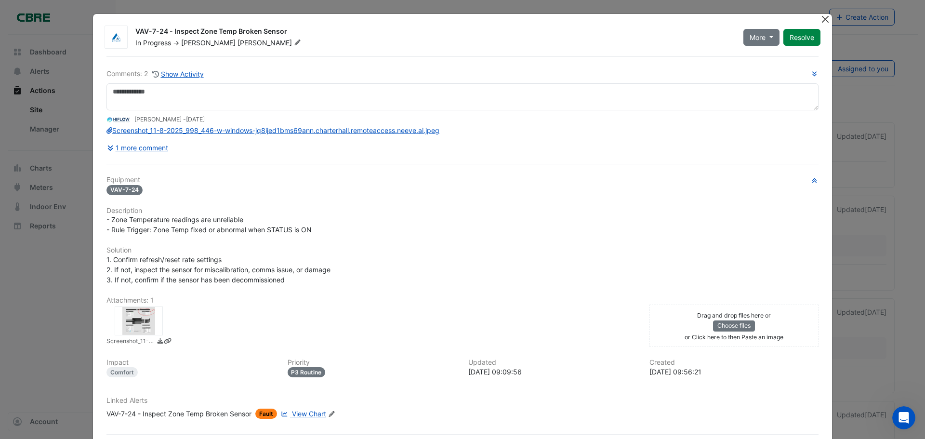
click at [822, 19] on button "Close" at bounding box center [825, 19] width 10 height 10
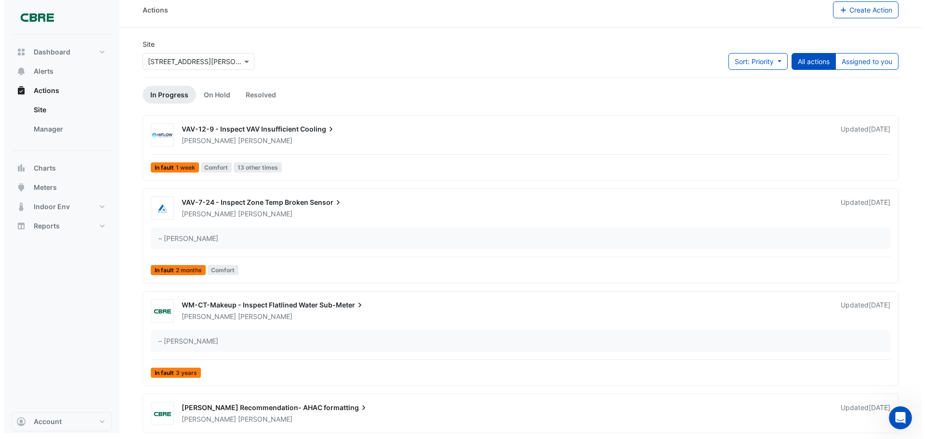
scroll to position [9, 0]
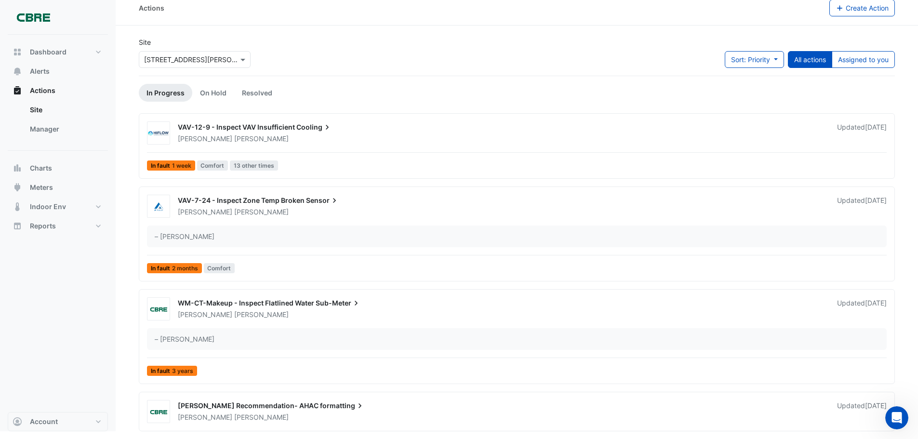
click at [275, 407] on span "[PERSON_NAME] Recommendation- AHAC" at bounding box center [248, 405] width 141 height 8
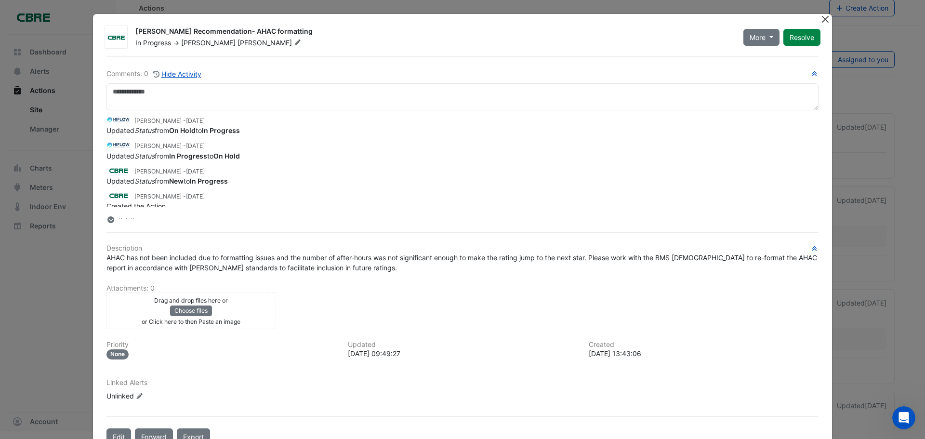
click at [820, 17] on button "Close" at bounding box center [825, 19] width 10 height 10
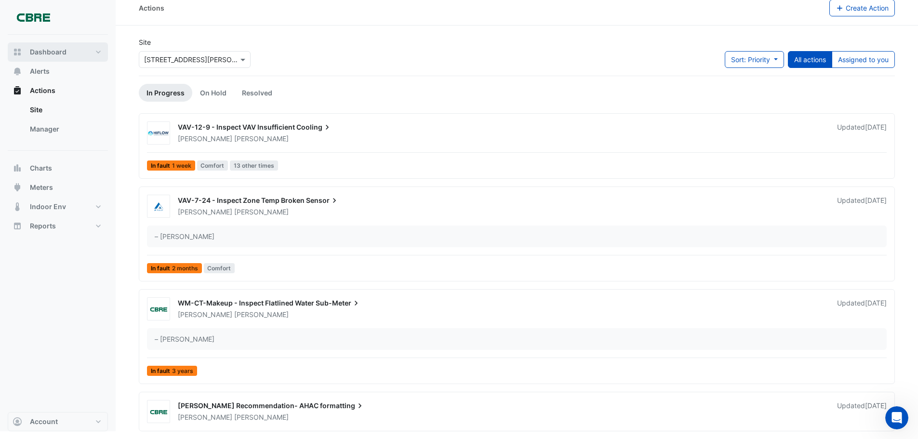
click at [101, 51] on button "Dashboard" at bounding box center [58, 51] width 100 height 19
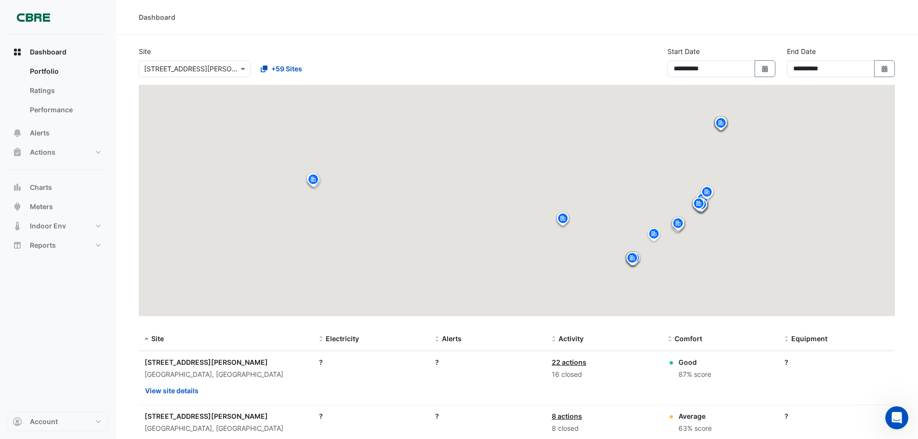
click at [182, 66] on input "text" at bounding box center [185, 69] width 82 height 10
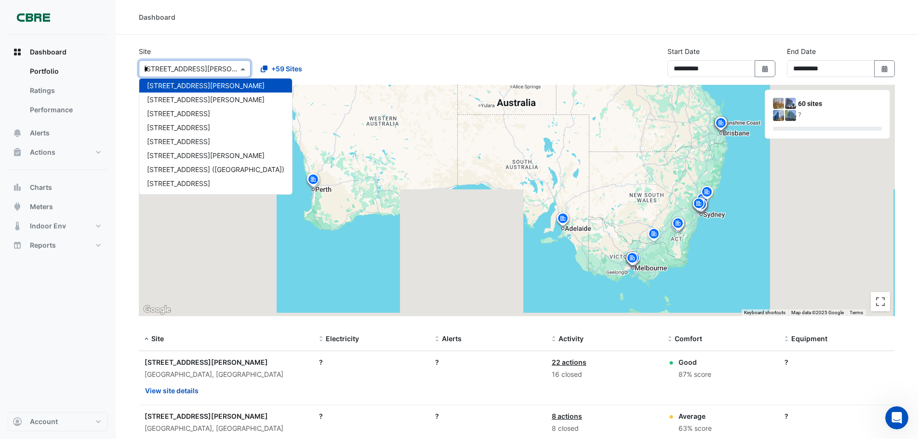
scroll to position [46, 0]
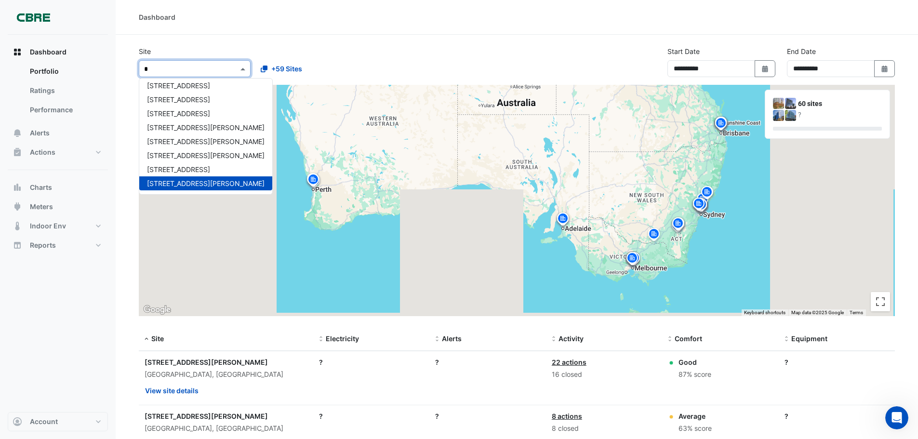
type input "**"
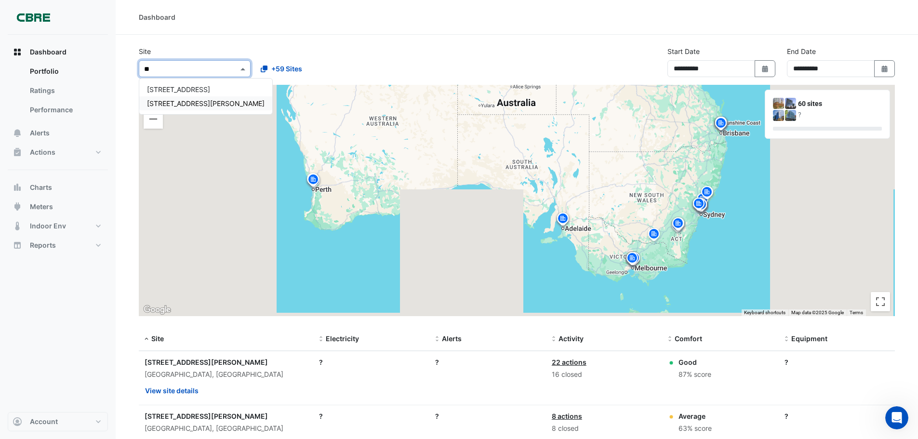
click at [196, 100] on div "[STREET_ADDRESS][PERSON_NAME]" at bounding box center [205, 103] width 133 height 14
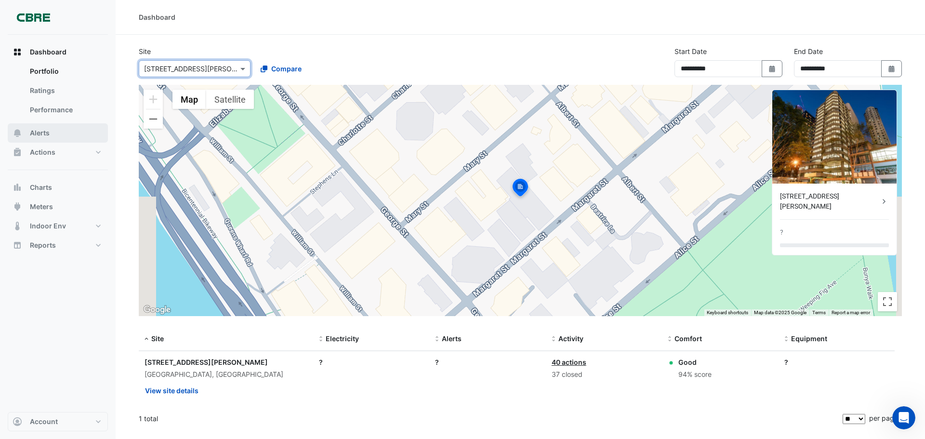
click at [59, 134] on button "Alerts" at bounding box center [58, 132] width 100 height 19
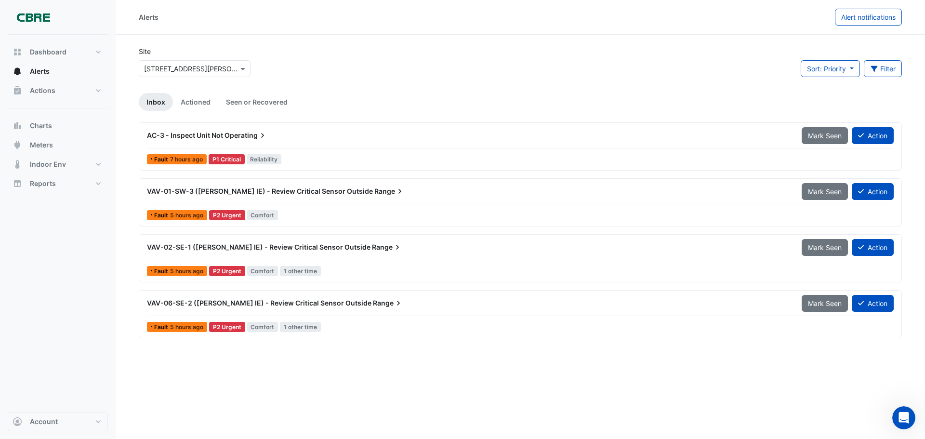
click at [228, 129] on div "AC-3 - Inspect Unit Not Operating" at bounding box center [468, 135] width 655 height 17
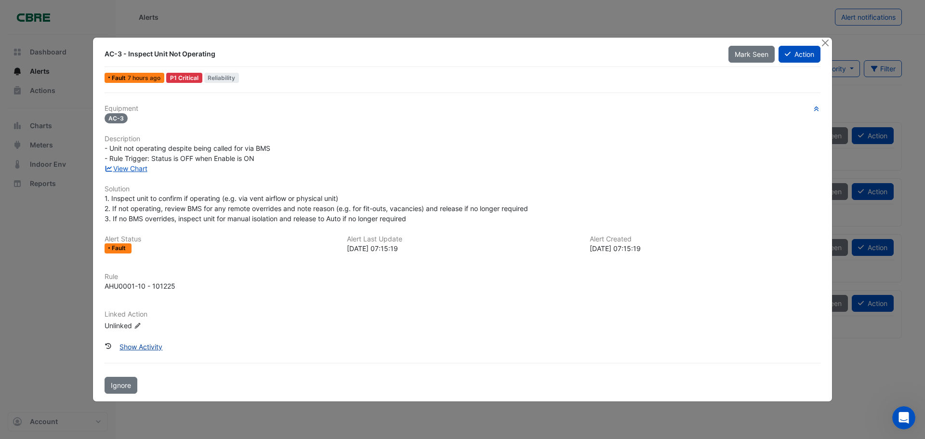
click at [157, 345] on button "Show Activity" at bounding box center [140, 346] width 55 height 17
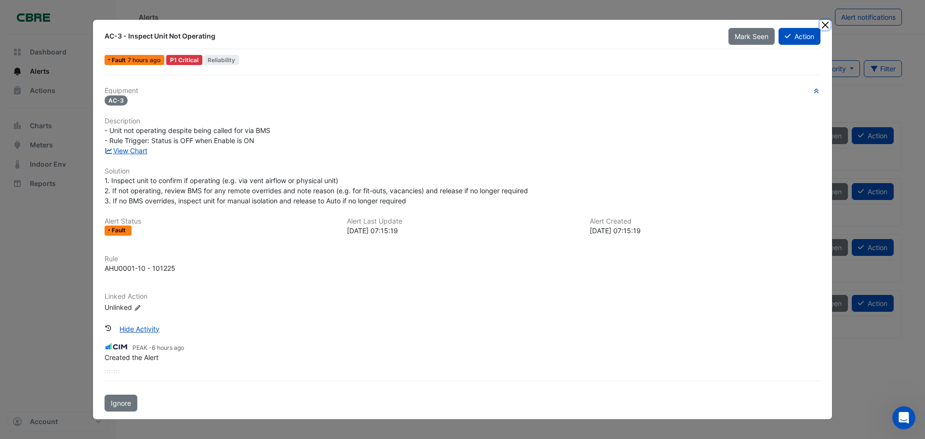
click at [822, 24] on button "Close" at bounding box center [825, 25] width 10 height 10
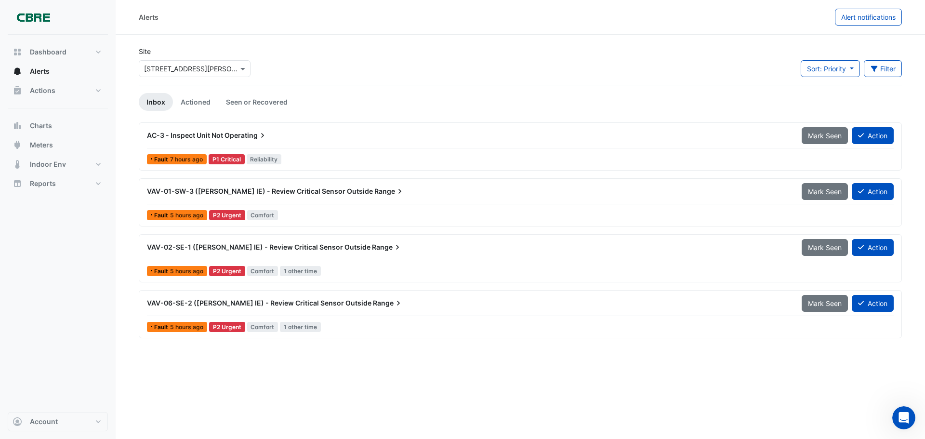
click at [285, 244] on span "VAV-02-SE-1 ([PERSON_NAME] IE) - Review Critical Sensor Outside" at bounding box center [259, 247] width 224 height 8
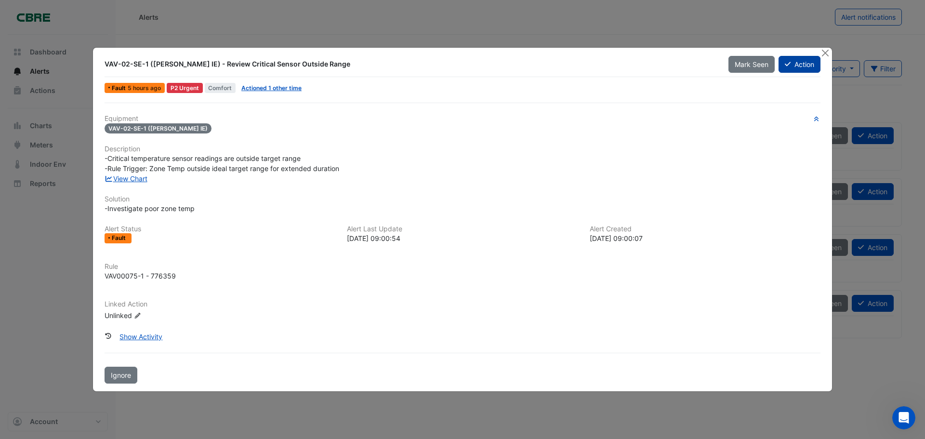
click at [794, 67] on button "Action" at bounding box center [800, 64] width 42 height 17
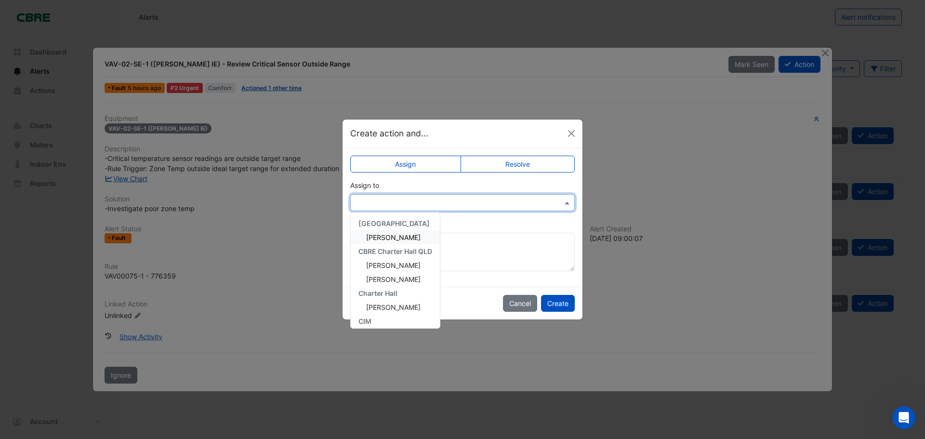
click at [436, 207] on input "text" at bounding box center [453, 203] width 195 height 10
click at [397, 240] on span "[PERSON_NAME]" at bounding box center [393, 237] width 54 height 8
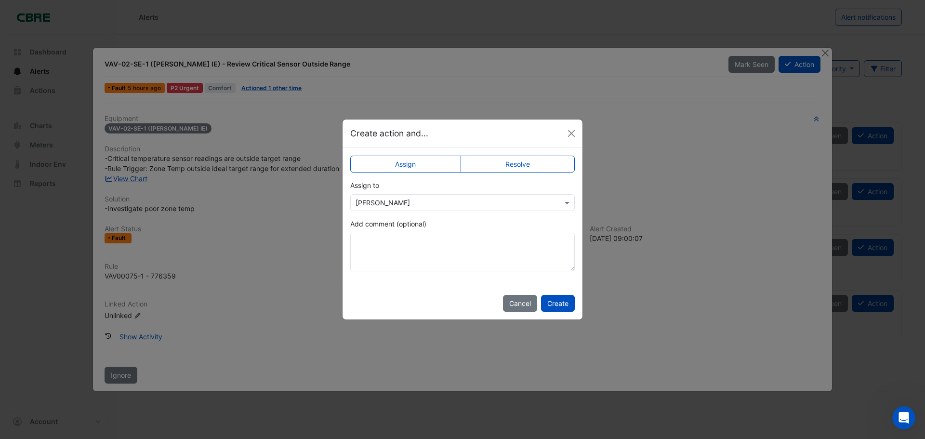
click at [459, 228] on div "Add comment (optional)" at bounding box center [462, 245] width 225 height 53
click at [495, 163] on label "Resolve" at bounding box center [518, 164] width 115 height 17
click at [390, 201] on input "text" at bounding box center [453, 203] width 195 height 10
click at [395, 200] on input "text" at bounding box center [453, 203] width 195 height 10
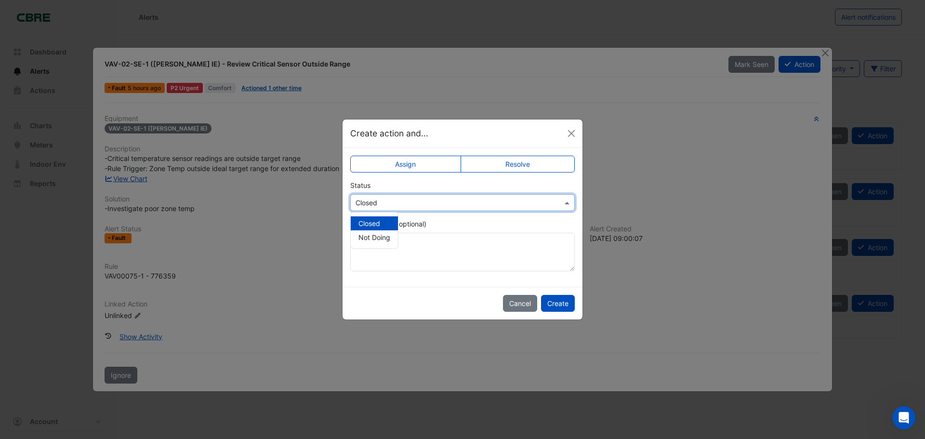
click at [396, 187] on div "Status Select Status × Closed Closed Not Doing" at bounding box center [462, 195] width 225 height 31
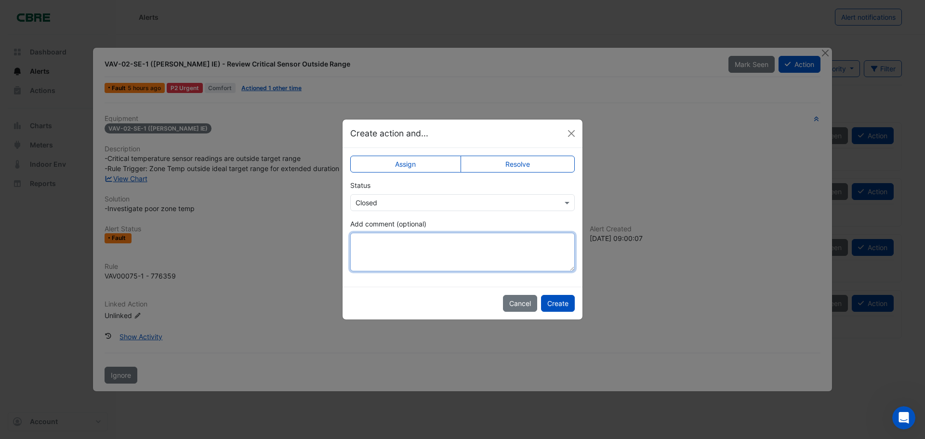
click at [398, 246] on textarea "Add comment (optional)" at bounding box center [462, 252] width 225 height 39
drag, startPoint x: 503, startPoint y: 240, endPoint x: 358, endPoint y: 239, distance: 144.6
click at [358, 239] on textarea "**********" at bounding box center [462, 252] width 225 height 39
type textarea "**********"
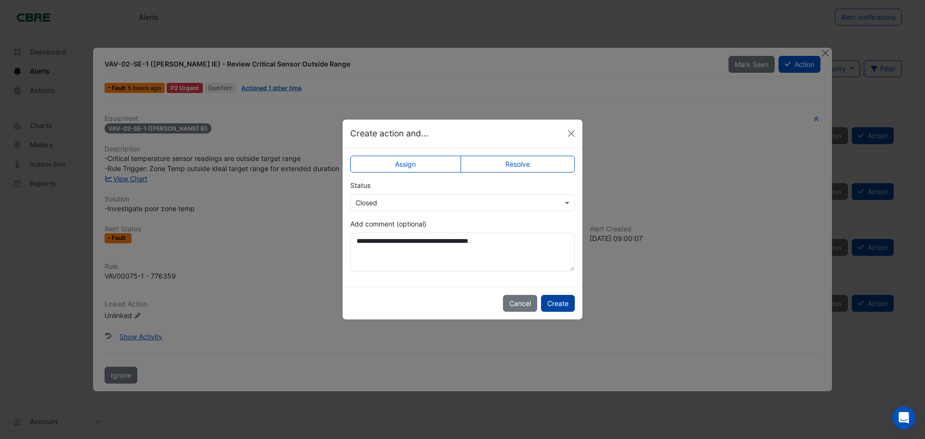
click at [562, 302] on button "Create" at bounding box center [558, 303] width 34 height 17
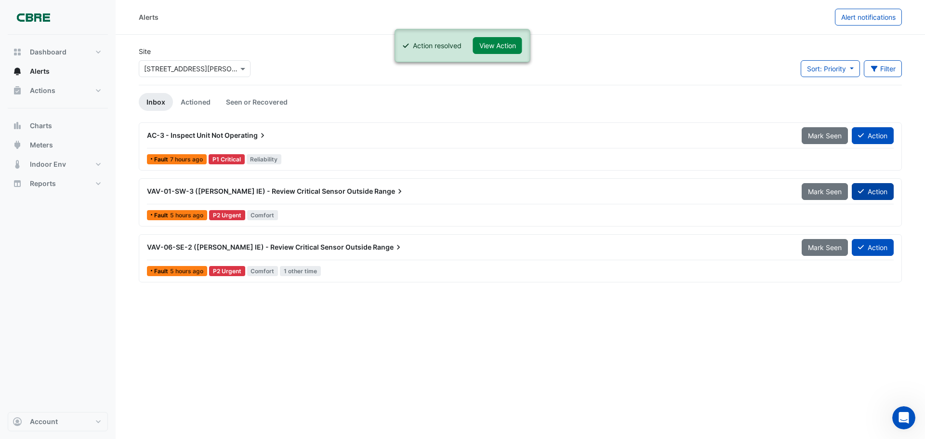
click at [882, 193] on button "Action" at bounding box center [873, 191] width 42 height 17
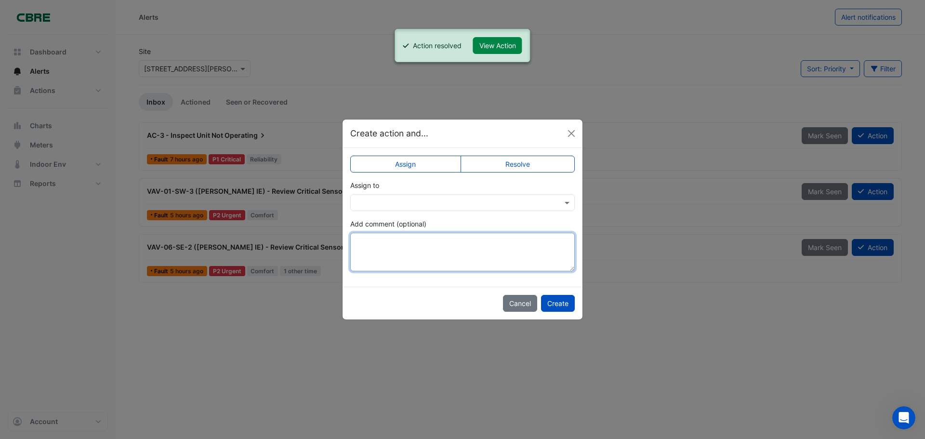
click at [390, 241] on textarea "Add comment (optional)" at bounding box center [462, 252] width 225 height 39
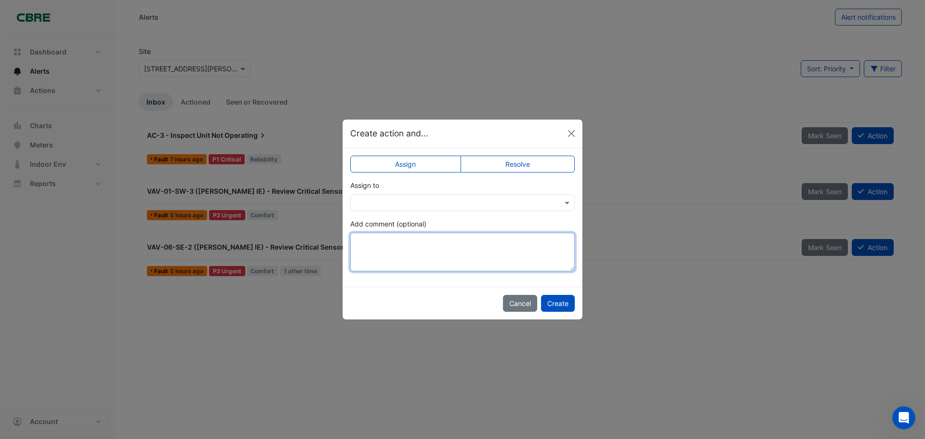
paste textarea "**********"
type textarea "**********"
click at [532, 168] on label "Resolve" at bounding box center [518, 164] width 115 height 17
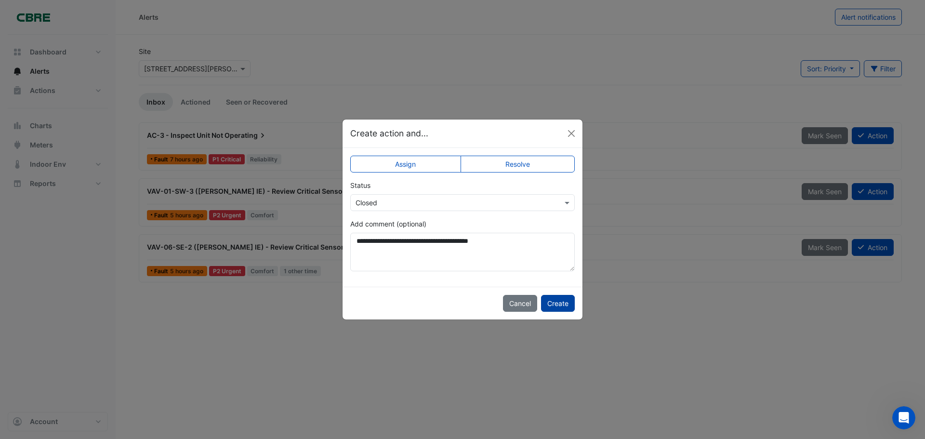
click at [559, 303] on button "Create" at bounding box center [558, 303] width 34 height 17
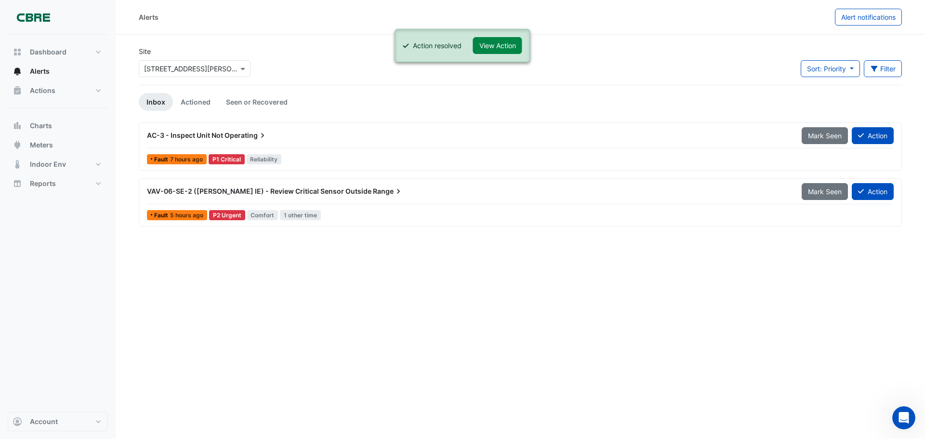
click at [373, 190] on span "Range" at bounding box center [388, 192] width 30 height 10
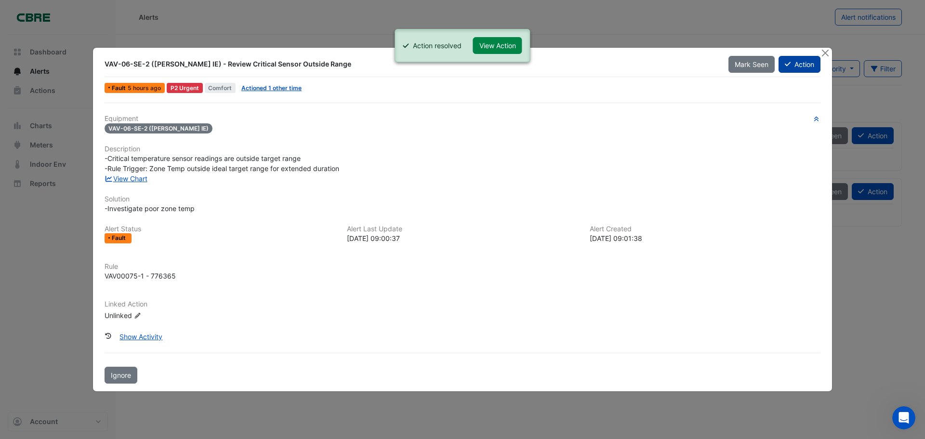
click at [804, 67] on button "Action" at bounding box center [800, 64] width 42 height 17
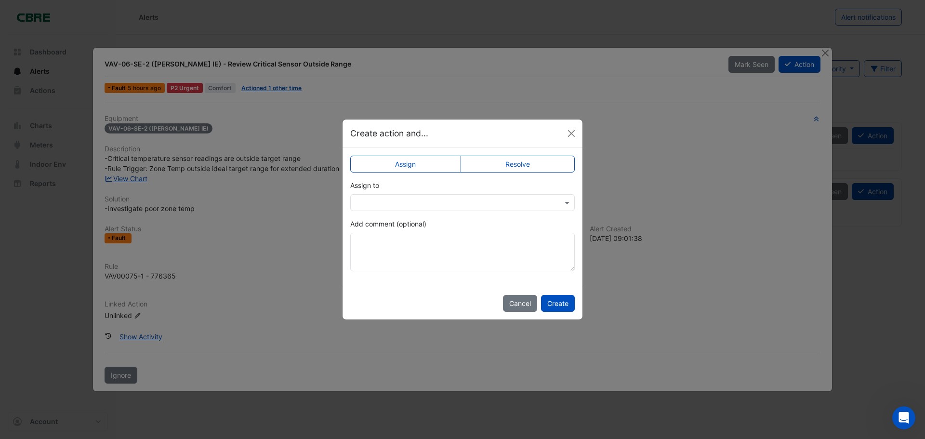
click at [513, 162] on label "Resolve" at bounding box center [518, 164] width 115 height 17
click at [397, 245] on textarea "Add comment (optional)" at bounding box center [462, 252] width 225 height 39
paste textarea "**********"
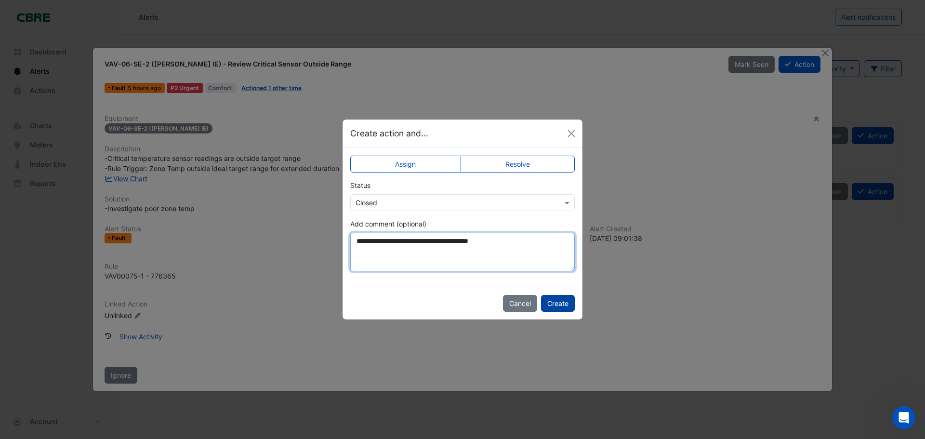
type textarea "**********"
click at [566, 304] on button "Create" at bounding box center [558, 303] width 34 height 17
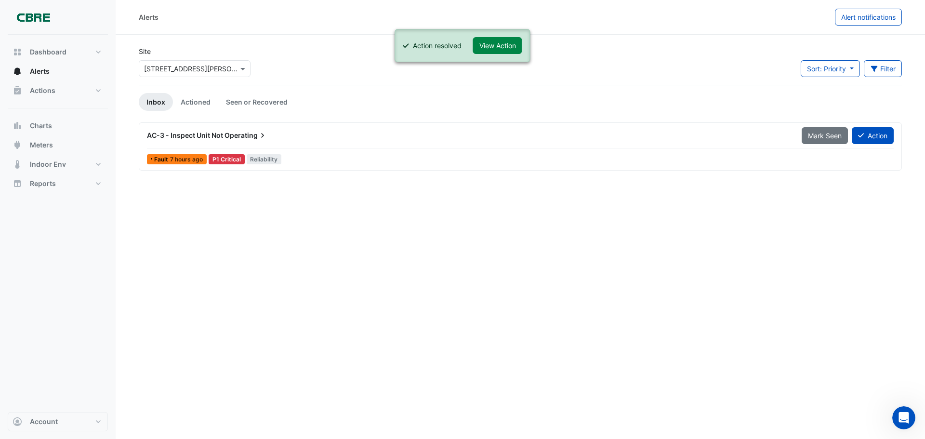
click at [177, 132] on span "AC-3 - Inspect Unit Not" at bounding box center [185, 135] width 76 height 8
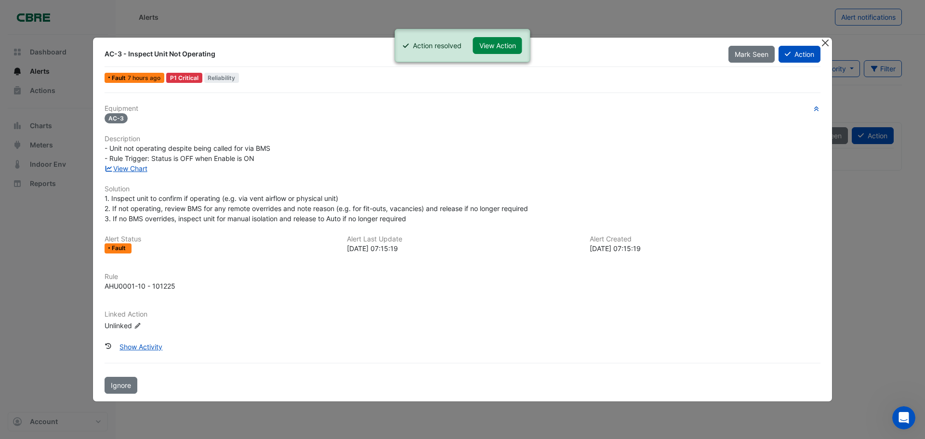
click at [826, 39] on button "Close" at bounding box center [825, 43] width 10 height 10
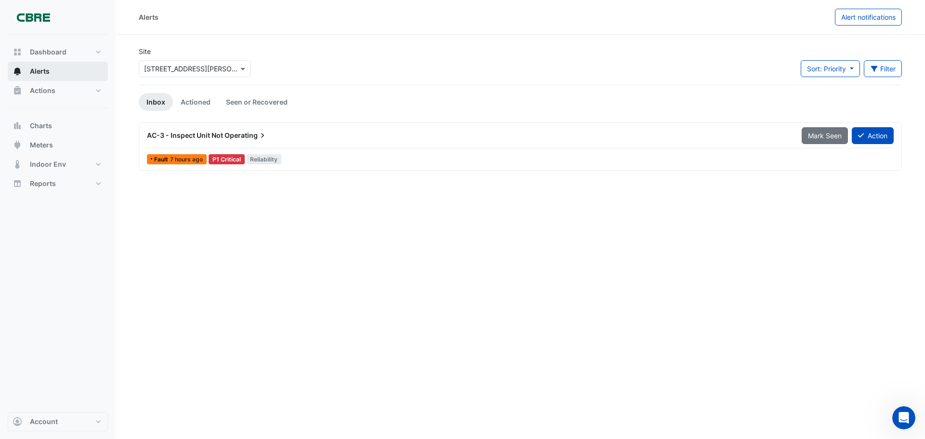
click at [52, 72] on button "Alerts" at bounding box center [58, 71] width 100 height 19
click at [270, 91] on app-alert-tickets "Site Select a Site × [STREET_ADDRESS][PERSON_NAME] Sort: Priority Priority Upda…" at bounding box center [520, 108] width 763 height 124
click at [261, 106] on link "Seen or Recovered" at bounding box center [256, 102] width 77 height 18
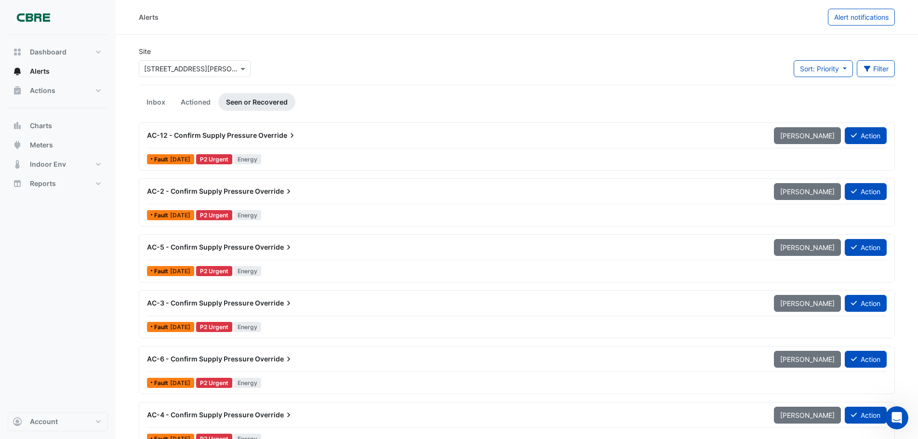
click at [251, 136] on span "AC-12 - Confirm Supply Pressure" at bounding box center [202, 135] width 110 height 8
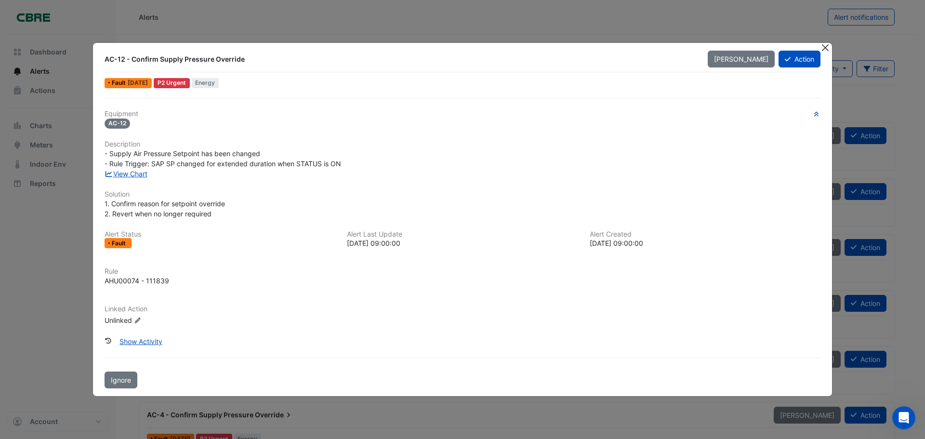
click at [824, 47] on button "Close" at bounding box center [825, 48] width 10 height 10
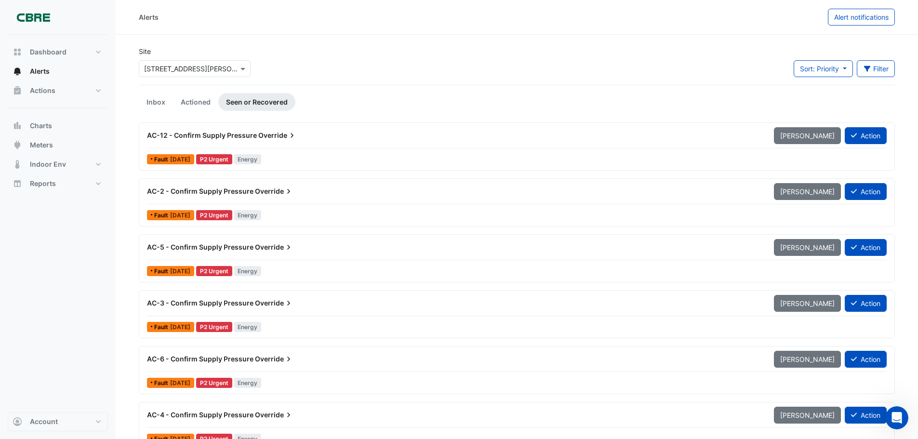
click at [190, 192] on span "AC-2 - Confirm Supply Pressure" at bounding box center [200, 191] width 107 height 8
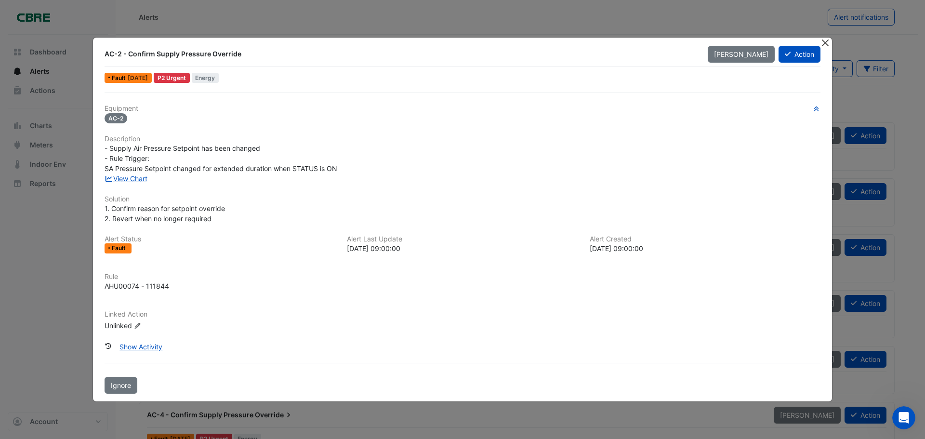
click at [829, 41] on button "Close" at bounding box center [825, 43] width 10 height 10
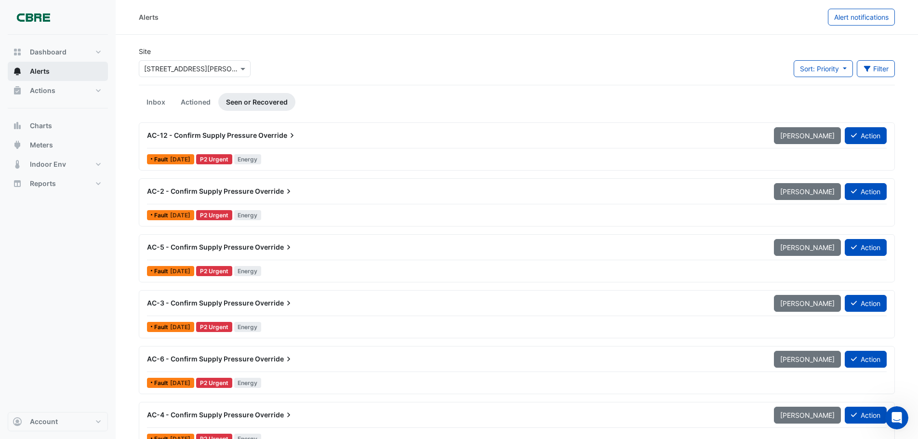
click at [55, 67] on button "Alerts" at bounding box center [58, 71] width 100 height 19
click at [152, 105] on link "Inbox" at bounding box center [156, 102] width 34 height 18
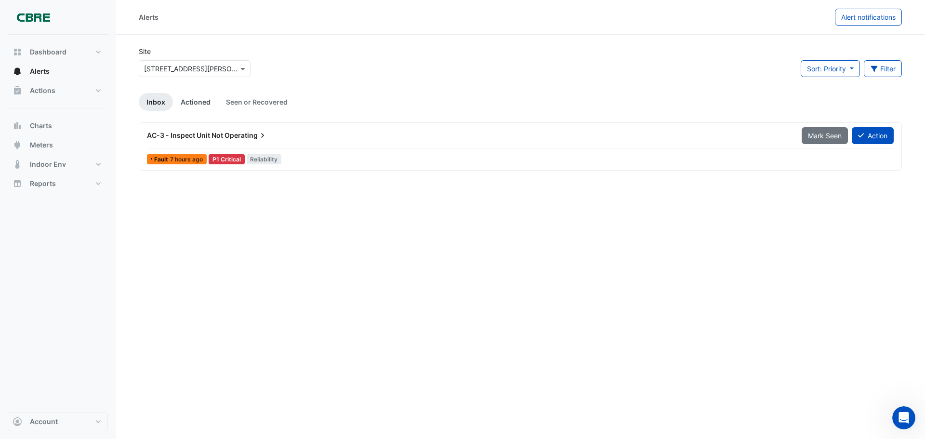
click at [196, 102] on link "Actioned" at bounding box center [195, 102] width 45 height 18
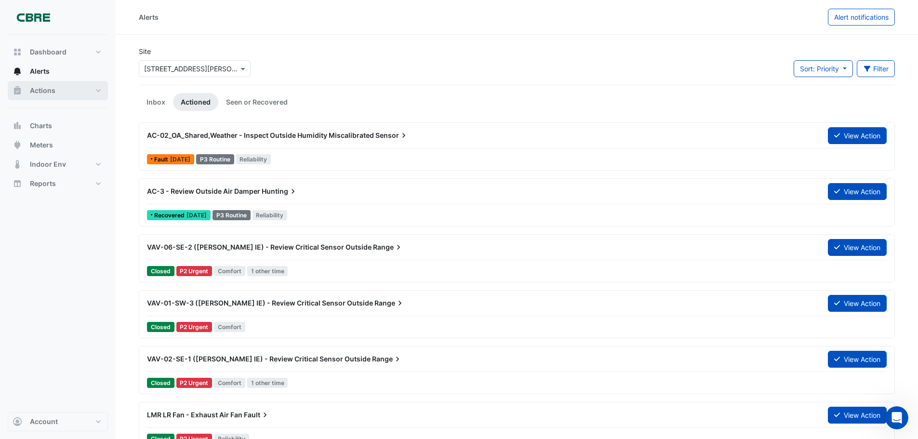
click at [53, 94] on span "Actions" at bounding box center [43, 91] width 26 height 10
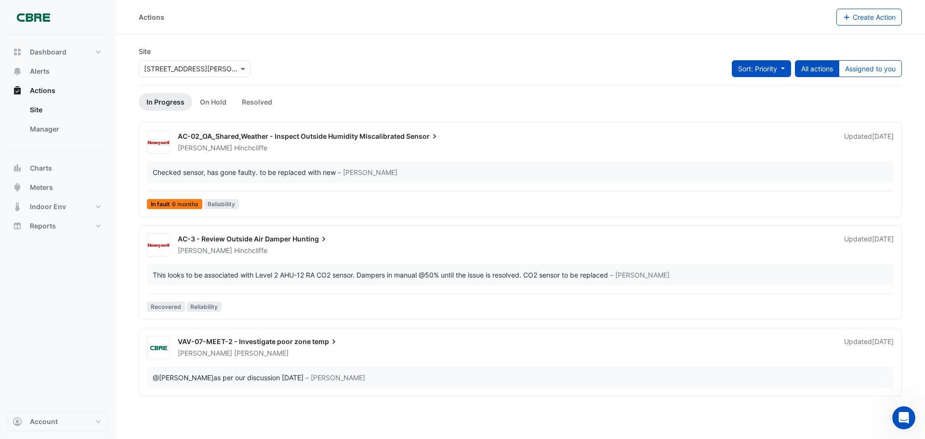
click at [767, 73] on button "Sort: Priority" at bounding box center [761, 68] width 59 height 17
click at [768, 71] on span "Sort: Priority" at bounding box center [757, 69] width 39 height 8
click at [378, 113] on app-escalated-tickets "Site Select a Site × [STREET_ADDRESS][PERSON_NAME] Sort: Priority Priority Upda…" at bounding box center [520, 221] width 763 height 350
click at [205, 101] on link "On Hold" at bounding box center [213, 102] width 42 height 18
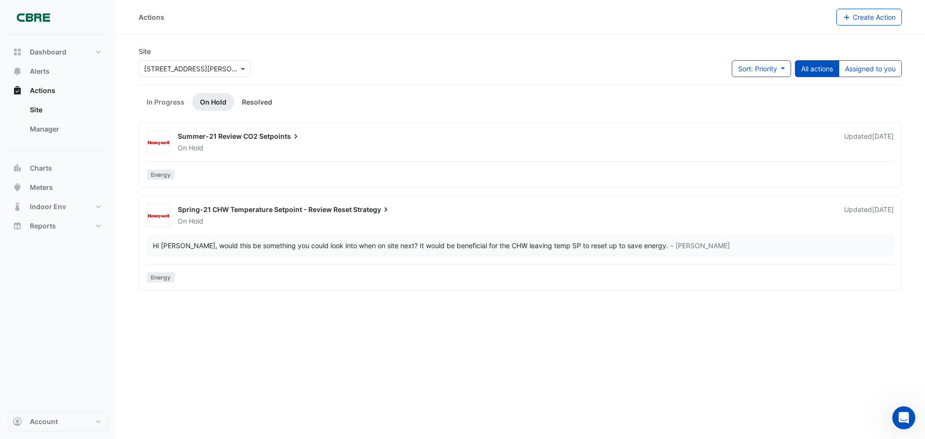
click at [251, 102] on link "Resolved" at bounding box center [257, 102] width 46 height 18
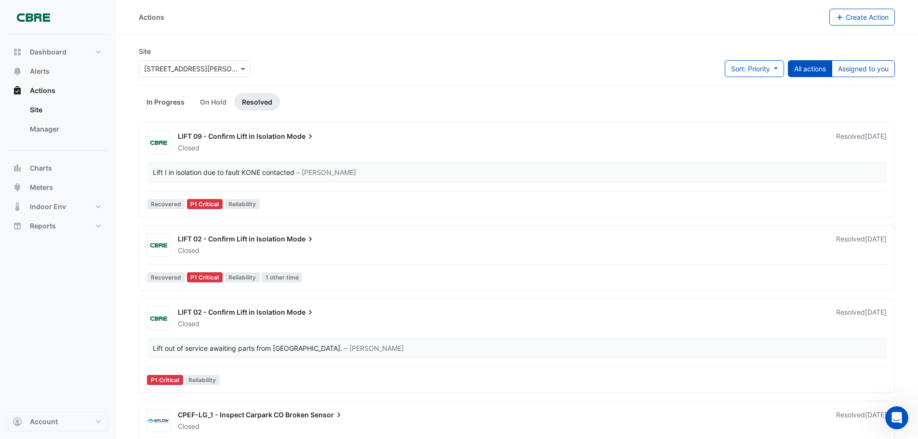
click at [166, 102] on link "In Progress" at bounding box center [165, 102] width 53 height 18
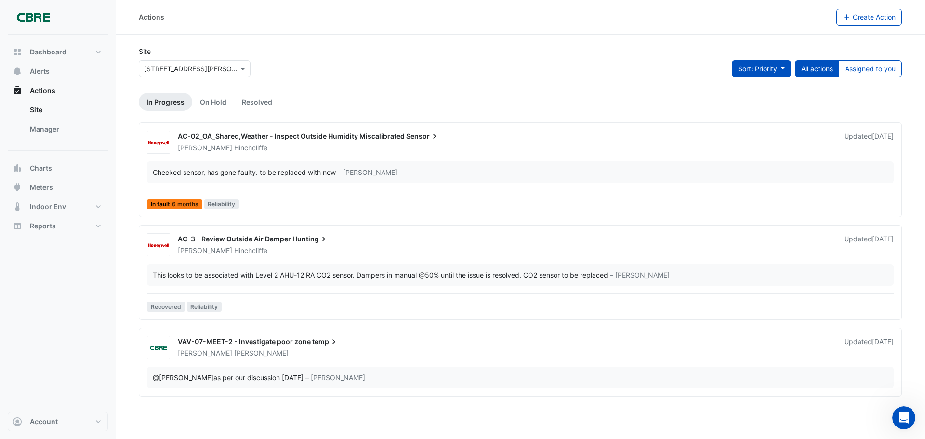
click at [763, 72] on span "Sort: Priority" at bounding box center [757, 69] width 39 height 8
click at [760, 69] on span "Sort: Priority" at bounding box center [757, 69] width 39 height 8
click at [337, 111] on app-escalated-tickets "Site Select a Site × [STREET_ADDRESS][PERSON_NAME] Sort: Priority Priority Upda…" at bounding box center [520, 221] width 763 height 350
click at [39, 89] on span "Actions" at bounding box center [43, 91] width 26 height 10
click at [49, 124] on link "Manager" at bounding box center [65, 129] width 86 height 19
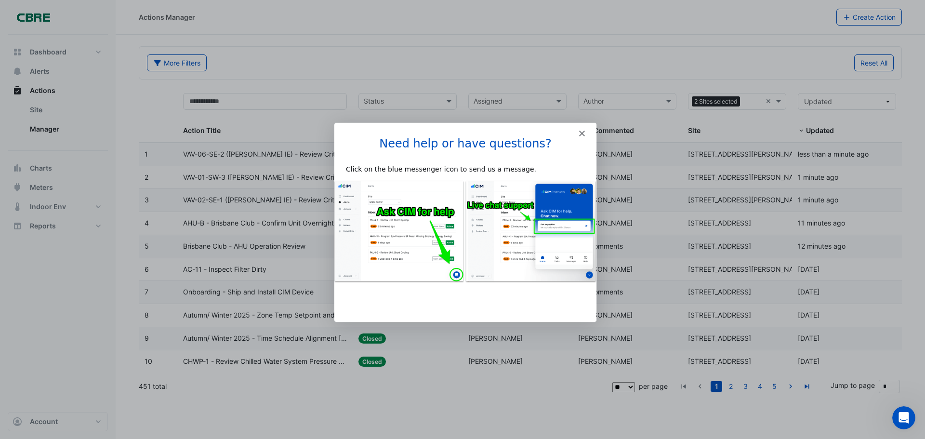
click at [581, 135] on icon "Close" at bounding box center [582, 133] width 6 height 6
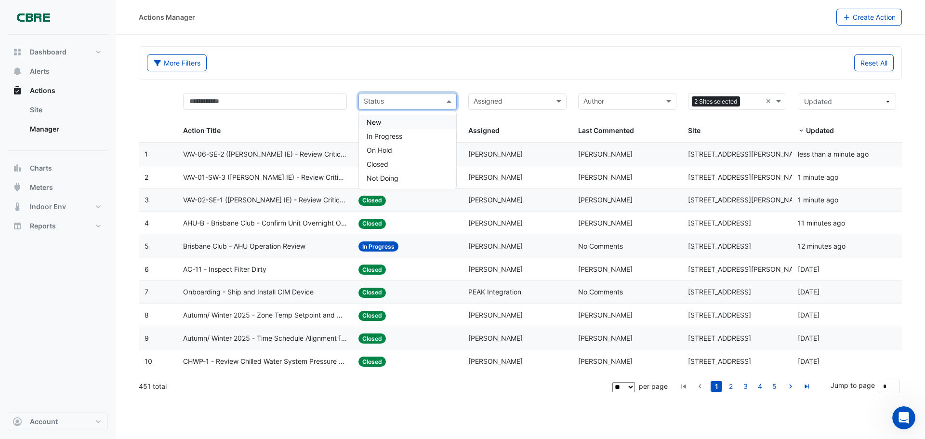
click at [430, 95] on div "Status" at bounding box center [399, 101] width 81 height 15
click at [401, 133] on span "In Progress" at bounding box center [385, 136] width 36 height 8
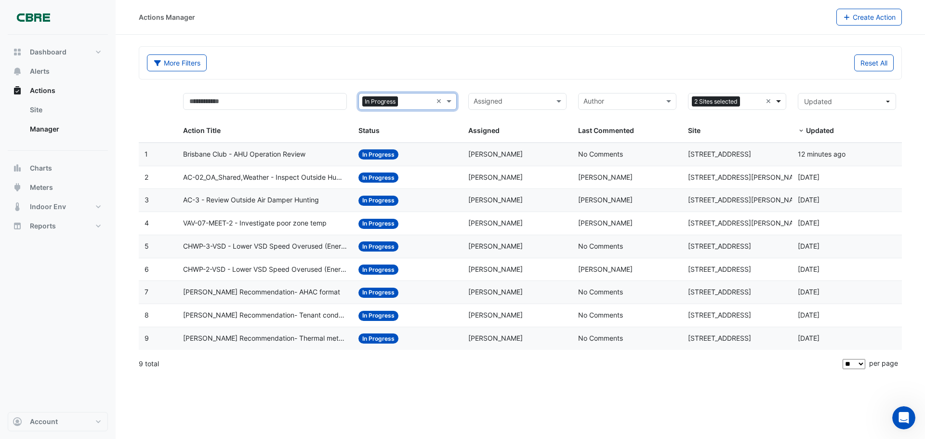
click at [780, 99] on span at bounding box center [780, 101] width 12 height 11
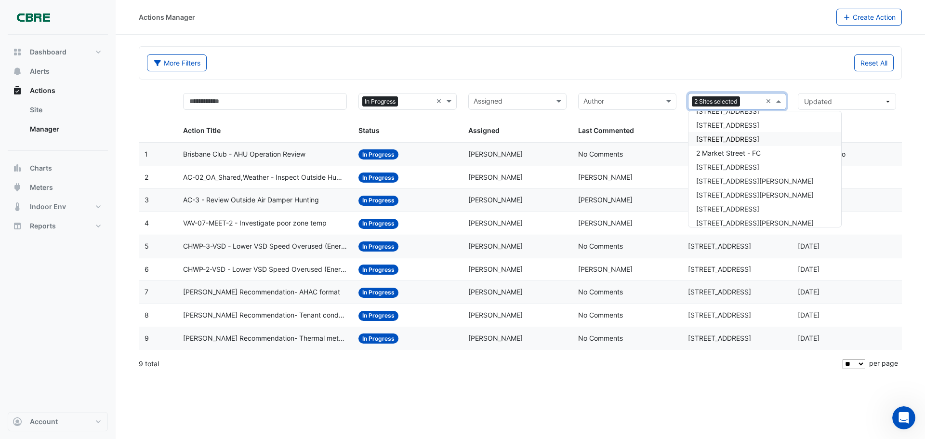
scroll to position [215, 0]
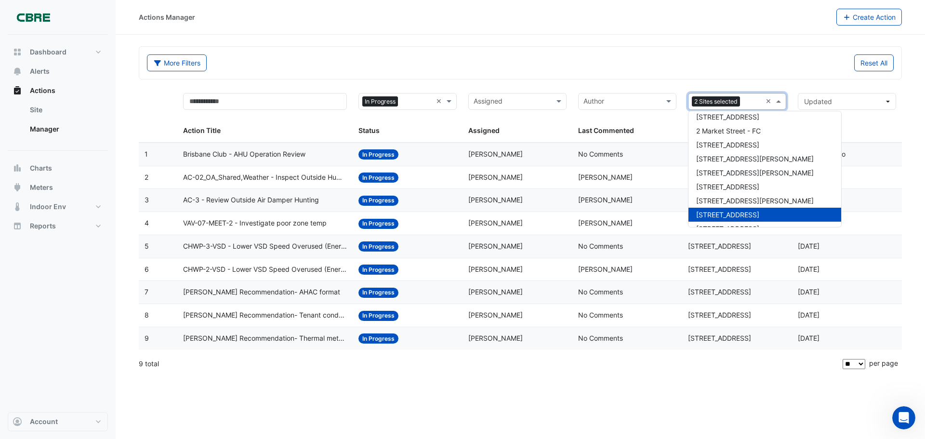
click at [732, 215] on span "[STREET_ADDRESS]" at bounding box center [727, 215] width 63 height 8
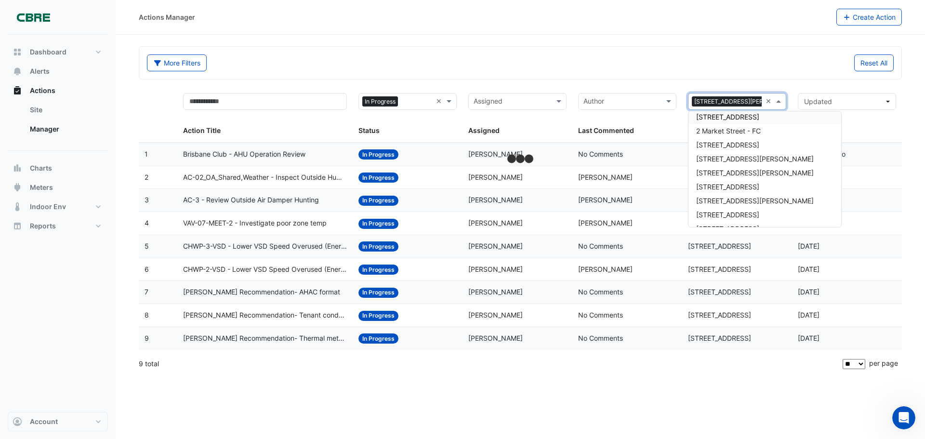
click at [586, 44] on section "More Filters Reset All Status × In Progress × Assigned Sites × [STREET_ADDRESS]…" at bounding box center [521, 205] width 810 height 341
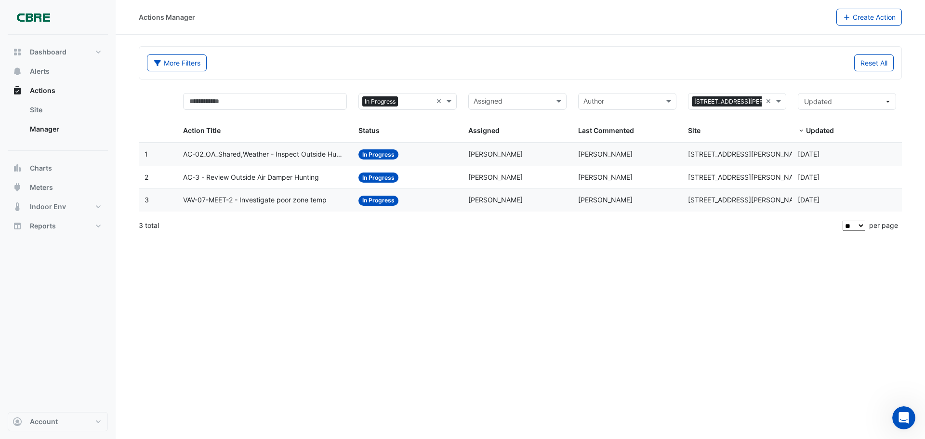
click at [264, 178] on span "AC-3 - Review Outside Air Damper Hunting" at bounding box center [251, 177] width 136 height 11
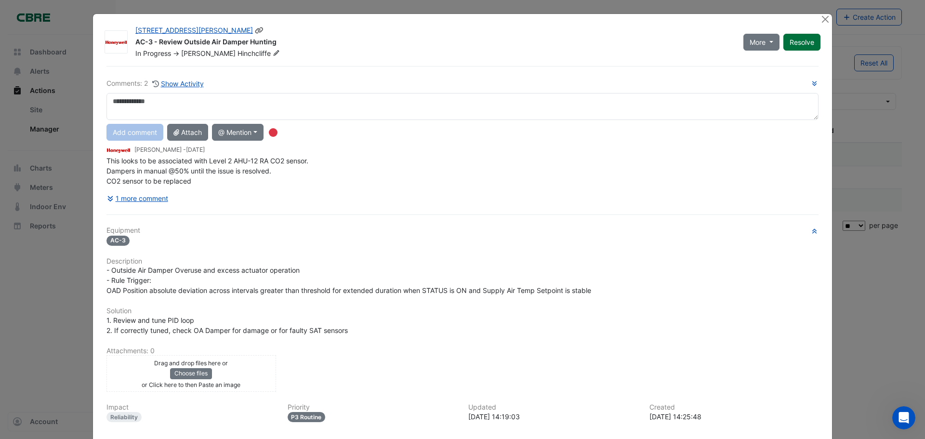
click at [805, 42] on button "Resolve" at bounding box center [802, 42] width 37 height 17
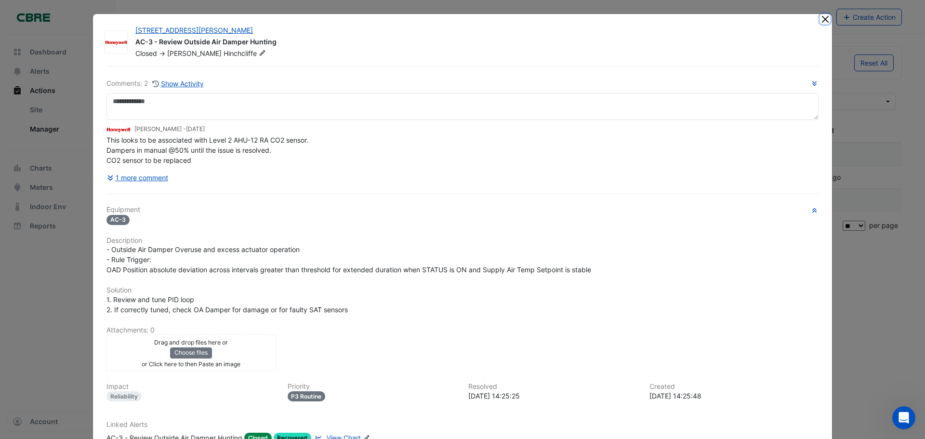
click at [821, 15] on button "Close" at bounding box center [825, 19] width 10 height 10
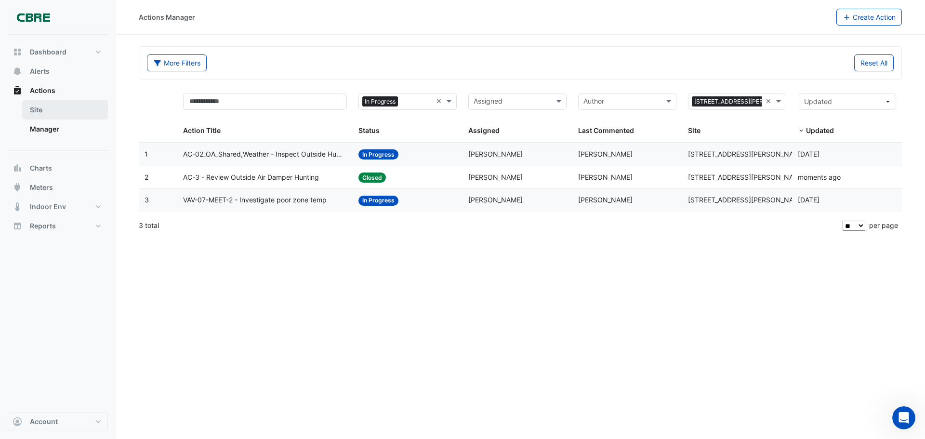
click at [64, 112] on link "Site" at bounding box center [65, 109] width 86 height 19
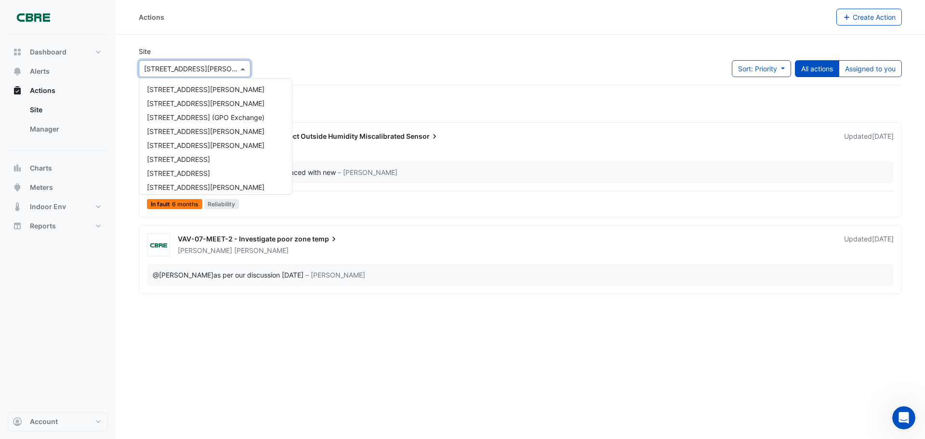
click at [198, 68] on input "text" at bounding box center [185, 69] width 82 height 10
click at [257, 48] on div "Site Select a Site × [GEOGRAPHIC_DATA][PERSON_NAME] [GEOGRAPHIC_DATA][PERSON_NA…" at bounding box center [520, 65] width 775 height 39
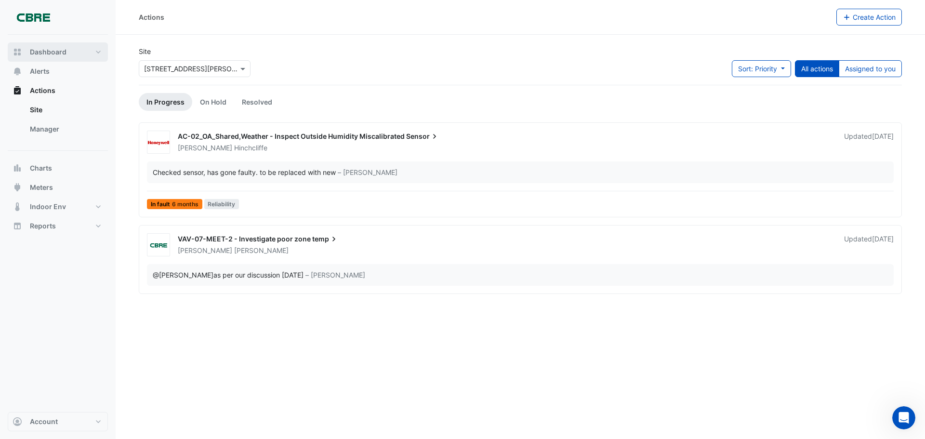
click at [65, 51] on span "Dashboard" at bounding box center [48, 52] width 37 height 10
